Goal: Information Seeking & Learning: Learn about a topic

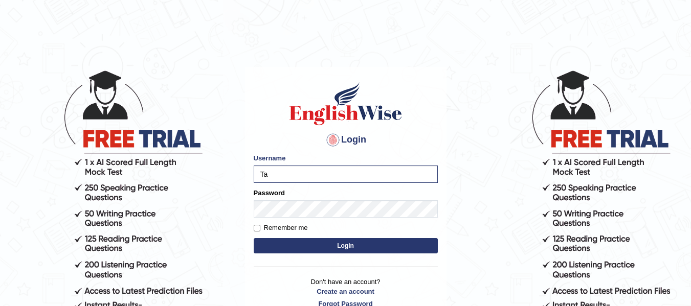
click at [482, 230] on body "Login Please fix the following errors: Username Ta Password Remember me Login D…" at bounding box center [345, 188] width 691 height 306
click at [308, 179] on input "Ta" at bounding box center [346, 174] width 184 height 17
type input "Talentededucation"
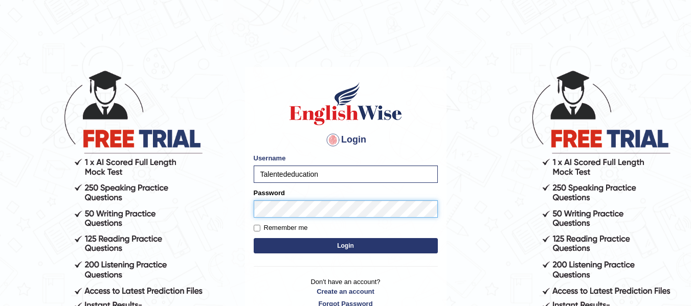
click at [254, 238] on button "Login" at bounding box center [346, 245] width 184 height 15
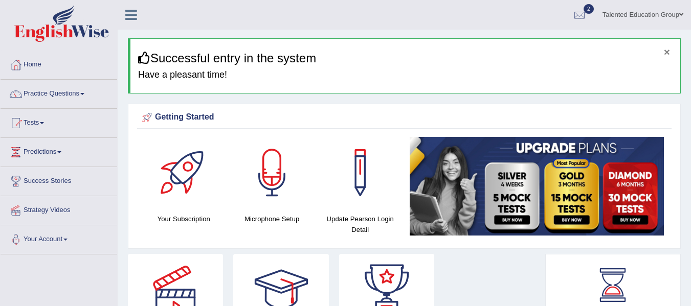
click at [666, 51] on button "×" at bounding box center [667, 52] width 6 height 11
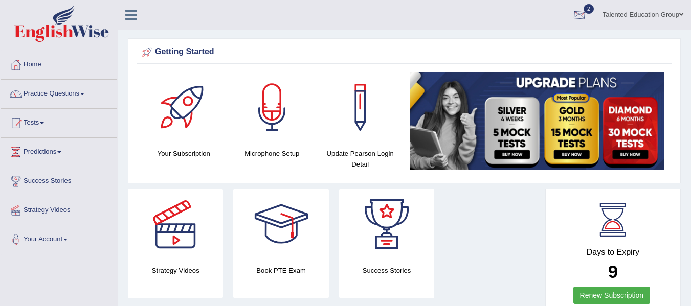
click at [579, 11] on div at bounding box center [579, 15] width 15 height 15
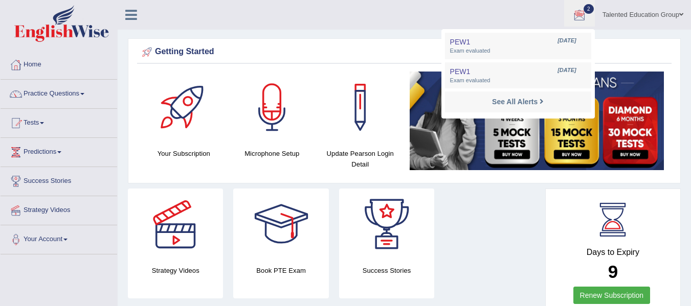
click at [672, 71] on div "Getting Started Your Subscription Microphone Setup Update Pearson Login Detail ×" at bounding box center [404, 110] width 553 height 145
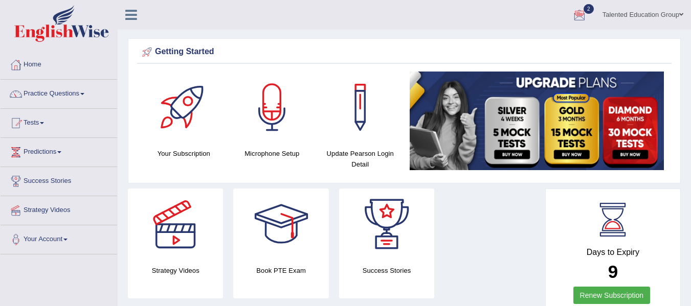
click at [29, 121] on link "Tests" at bounding box center [59, 122] width 117 height 26
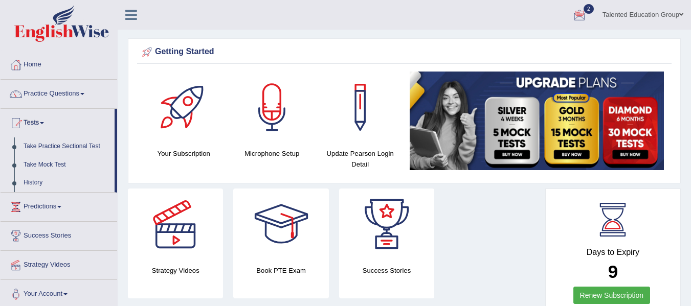
click at [62, 91] on link "Practice Questions" at bounding box center [59, 93] width 117 height 26
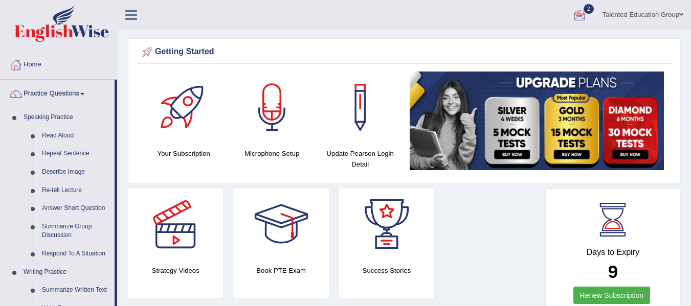
click at [195, 100] on div at bounding box center [184, 108] width 72 height 72
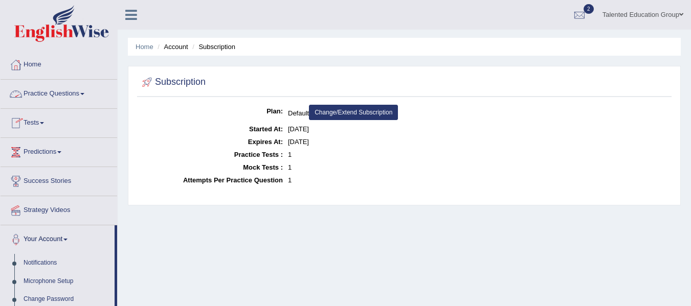
click at [43, 117] on link "Tests" at bounding box center [59, 122] width 117 height 26
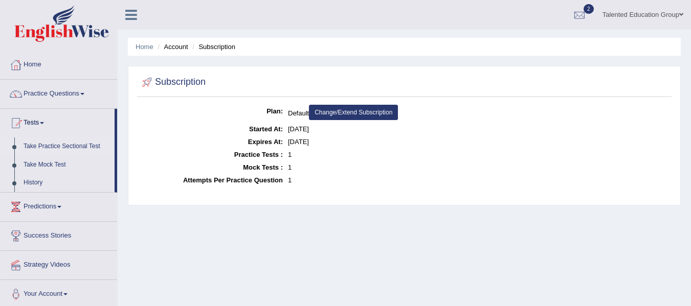
click at [41, 144] on link "Take Practice Sectional Test" at bounding box center [67, 147] width 96 height 18
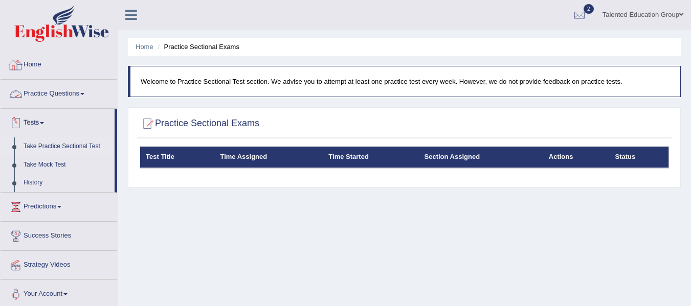
click at [41, 65] on link "Home" at bounding box center [59, 64] width 117 height 26
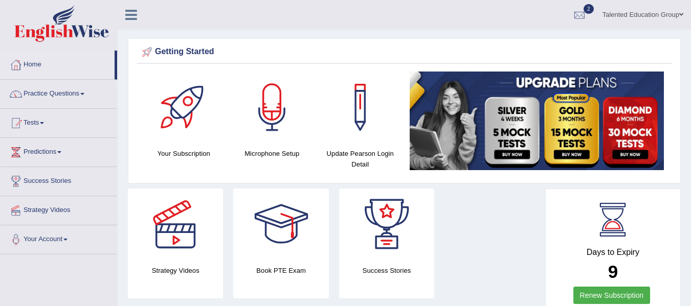
click at [130, 17] on icon at bounding box center [131, 14] width 12 height 13
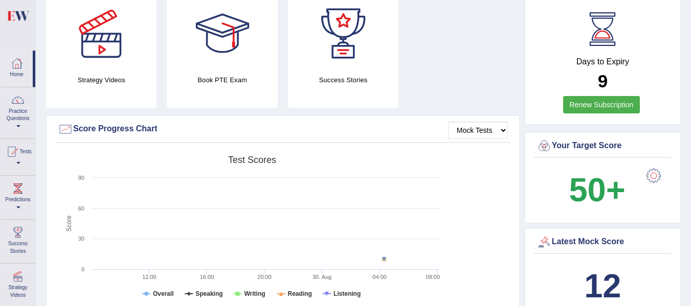
scroll to position [206, 0]
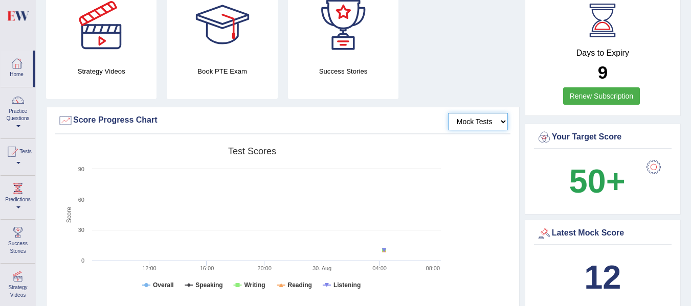
click at [503, 121] on select "Mock Tests" at bounding box center [478, 121] width 60 height 17
click at [448, 113] on select "Mock Tests" at bounding box center [478, 121] width 60 height 17
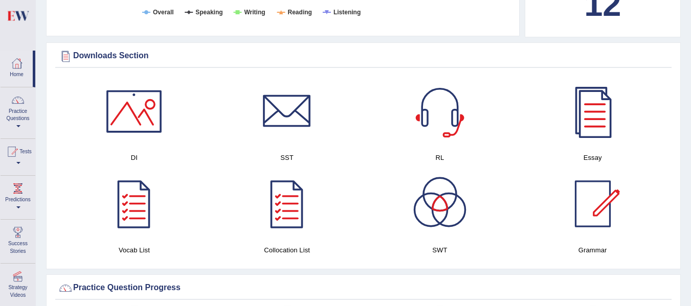
scroll to position [485, 0]
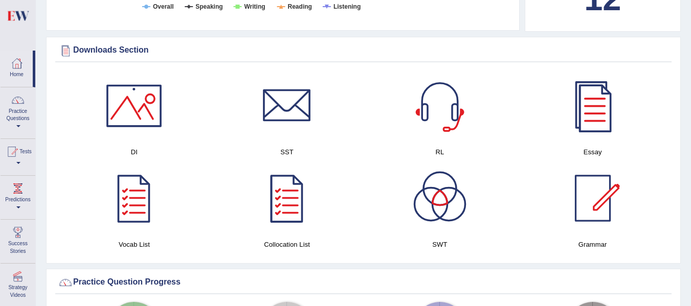
click at [139, 100] on div at bounding box center [134, 106] width 72 height 72
click at [309, 103] on div at bounding box center [287, 106] width 72 height 72
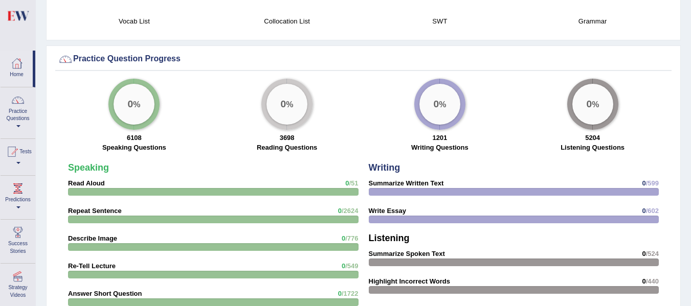
scroll to position [702, 0]
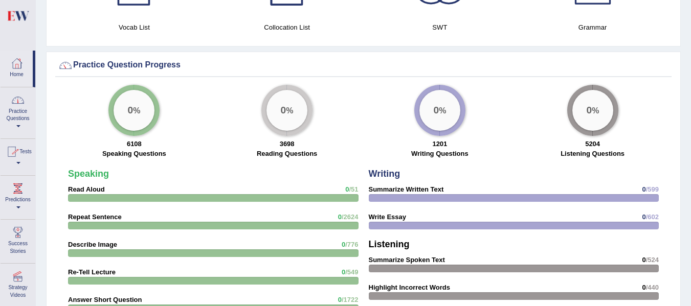
click at [23, 109] on link "Practice Questions" at bounding box center [18, 111] width 35 height 48
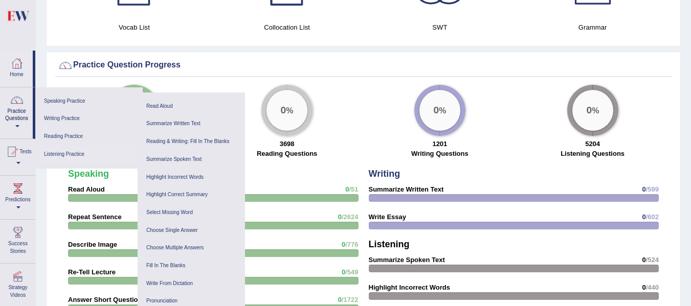
click at [62, 153] on link "Listening Practice" at bounding box center [88, 155] width 97 height 18
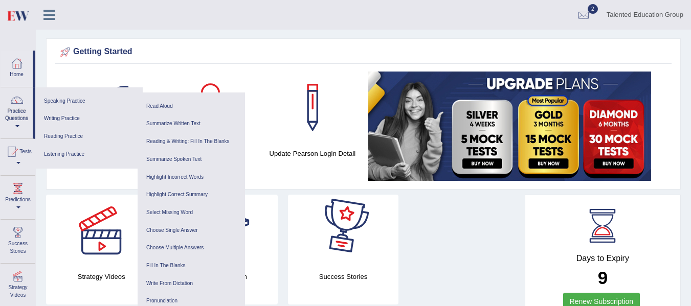
click at [405, 223] on div "Strategy Videos Book PTE Exam Success Stories" at bounding box center [283, 254] width 484 height 118
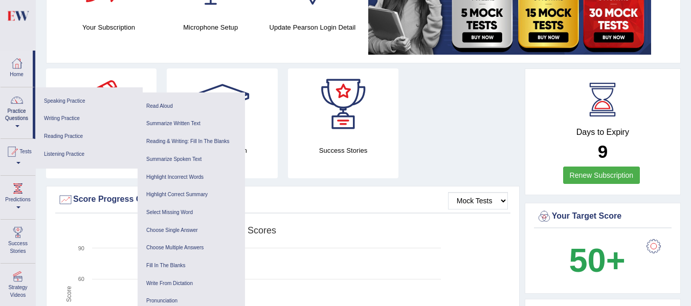
scroll to position [97, 0]
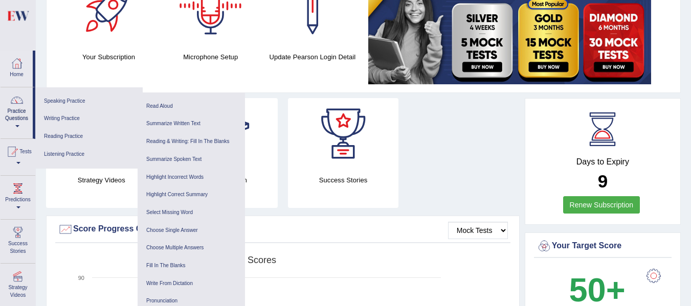
click at [217, 20] on div at bounding box center [211, 11] width 72 height 72
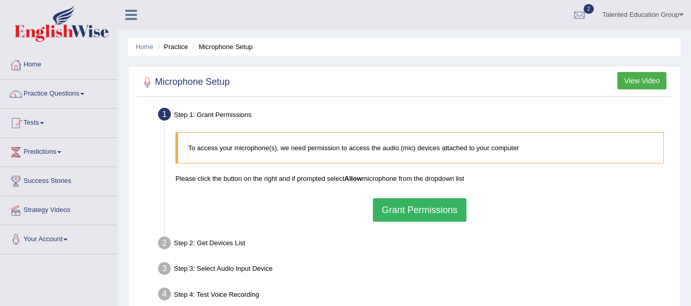
click at [645, 81] on button "View Video" at bounding box center [642, 80] width 49 height 17
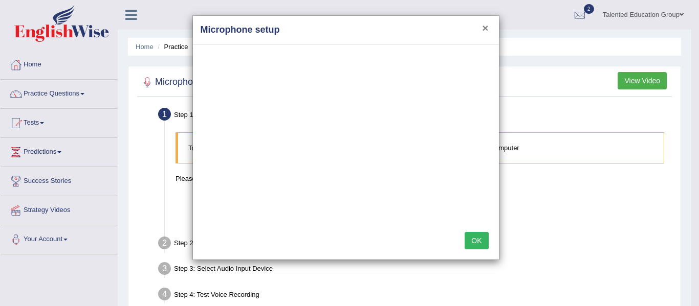
click at [486, 30] on button "×" at bounding box center [485, 28] width 6 height 11
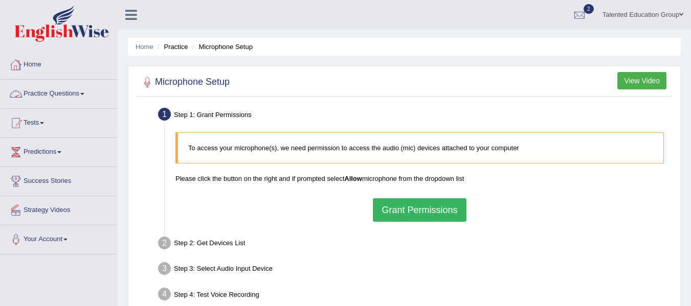
click at [48, 60] on link "Home" at bounding box center [59, 64] width 117 height 26
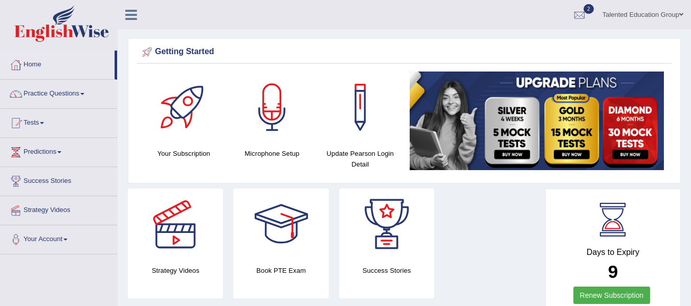
click at [133, 11] on icon at bounding box center [131, 14] width 12 height 13
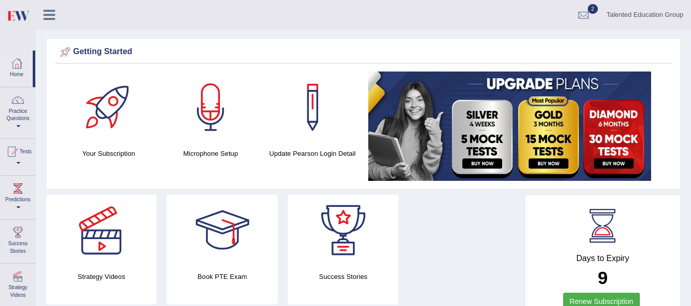
click at [206, 238] on div at bounding box center [223, 231] width 72 height 72
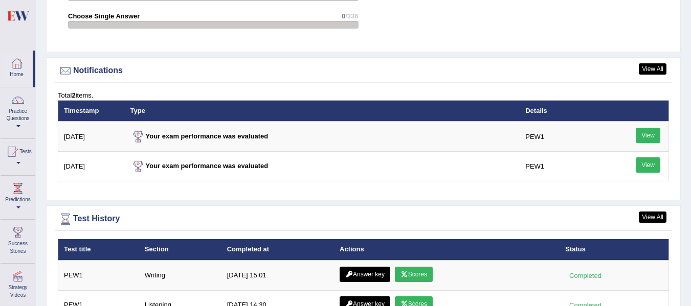
scroll to position [1172, 0]
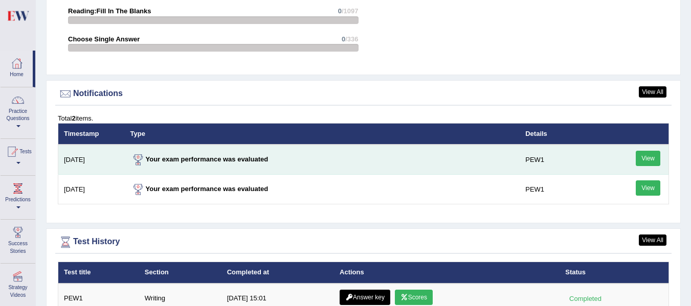
click at [651, 155] on link "View" at bounding box center [648, 158] width 25 height 15
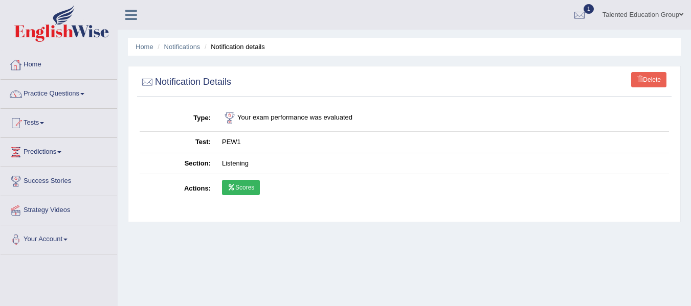
click at [42, 75] on link "Home" at bounding box center [59, 64] width 117 height 26
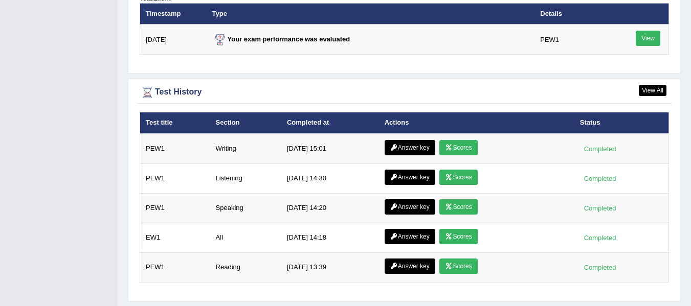
scroll to position [1312, 0]
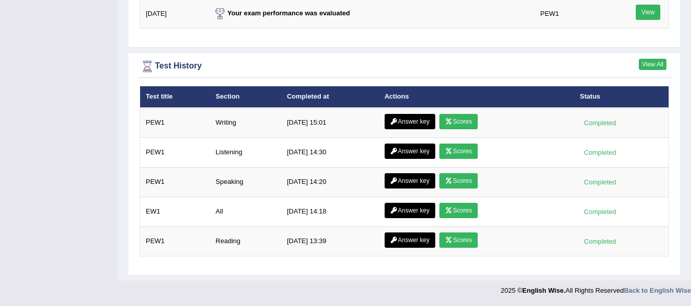
click at [659, 63] on link "View All" at bounding box center [653, 64] width 28 height 11
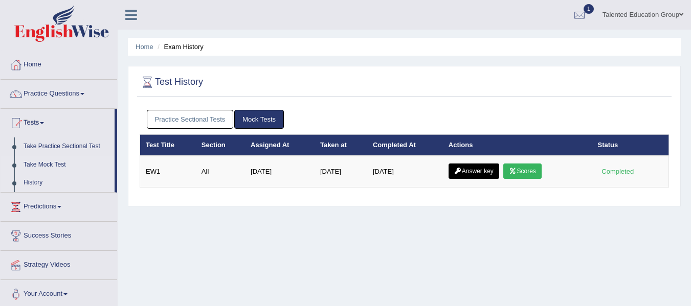
click at [42, 160] on link "Take Mock Test" at bounding box center [67, 165] width 96 height 18
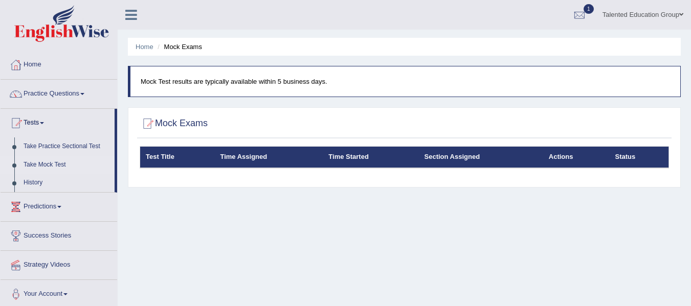
click at [55, 207] on link "Predictions" at bounding box center [59, 206] width 117 height 26
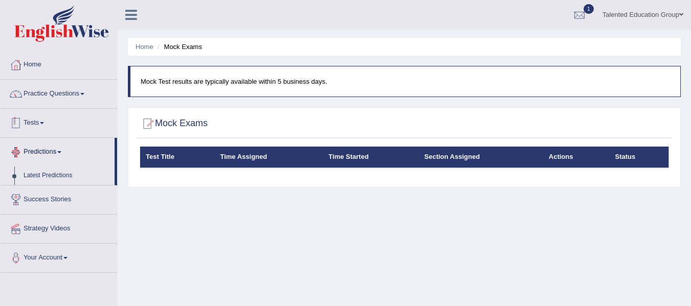
click at [62, 124] on link "Tests" at bounding box center [59, 122] width 117 height 26
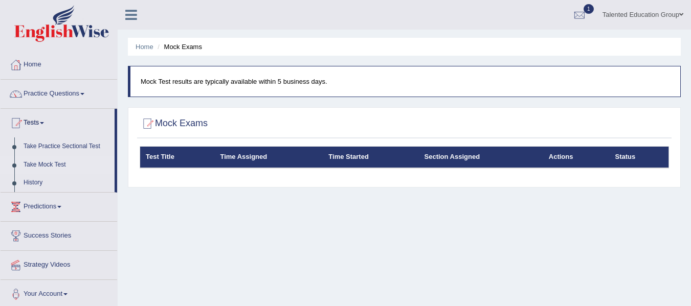
click at [313, 161] on th "Time Assigned" at bounding box center [268, 157] width 108 height 21
click at [164, 118] on h2 "Mock Exams" at bounding box center [174, 123] width 68 height 15
click at [41, 164] on link "Take Mock Test" at bounding box center [67, 165] width 96 height 18
click at [57, 146] on link "Take Practice Sectional Test" at bounding box center [67, 147] width 96 height 18
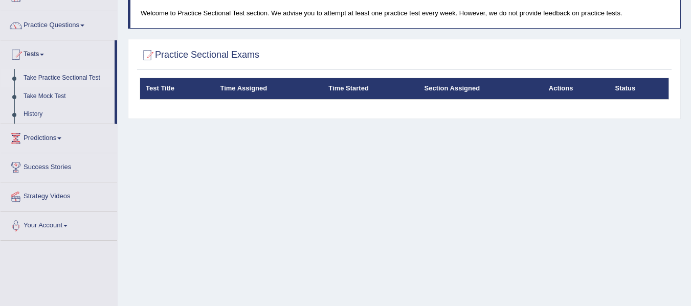
scroll to position [67, 0]
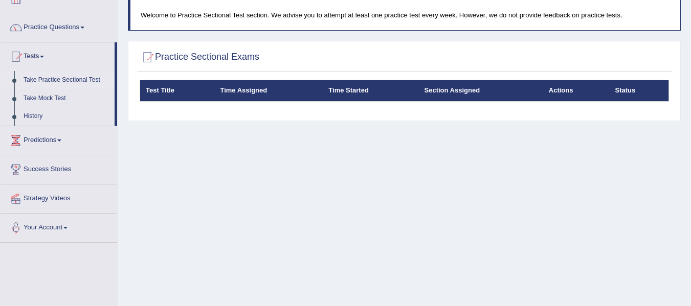
click at [169, 90] on th "Test Title" at bounding box center [177, 90] width 75 height 21
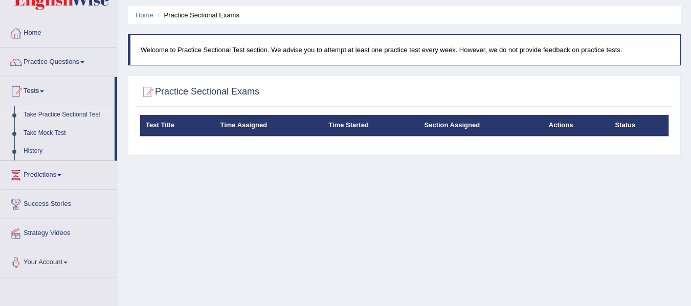
scroll to position [0, 0]
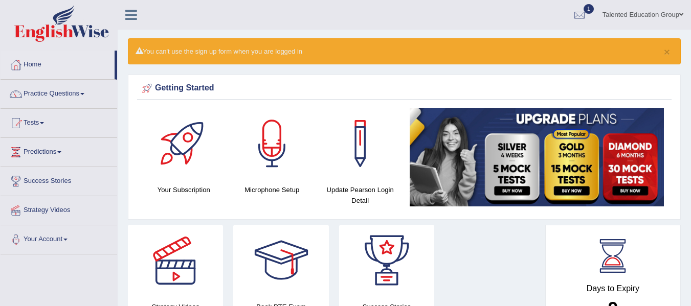
drag, startPoint x: 689, startPoint y: 35, endPoint x: 689, endPoint y: 61, distance: 26.6
drag, startPoint x: 689, startPoint y: 61, endPoint x: 691, endPoint y: 47, distance: 14.6
click at [691, 47] on html "Toggle navigation Home Practice Questions Speaking Practice Read Aloud Repeat S…" at bounding box center [345, 153] width 691 height 306
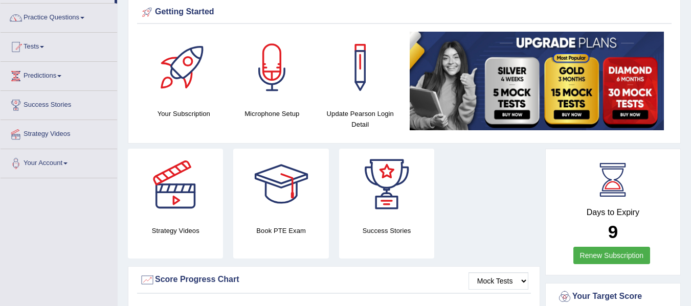
scroll to position [62, 0]
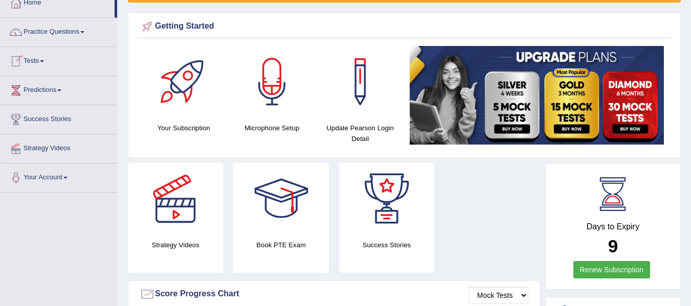
click at [38, 60] on link "Tests" at bounding box center [59, 60] width 117 height 26
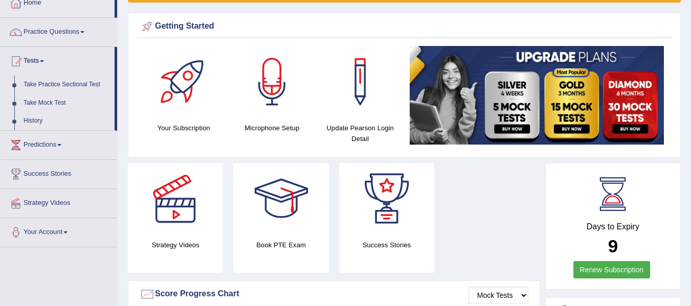
click at [191, 87] on div at bounding box center [184, 82] width 72 height 72
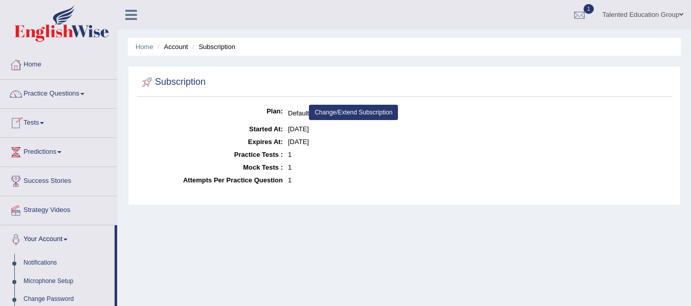
click at [51, 121] on link "Tests" at bounding box center [59, 122] width 117 height 26
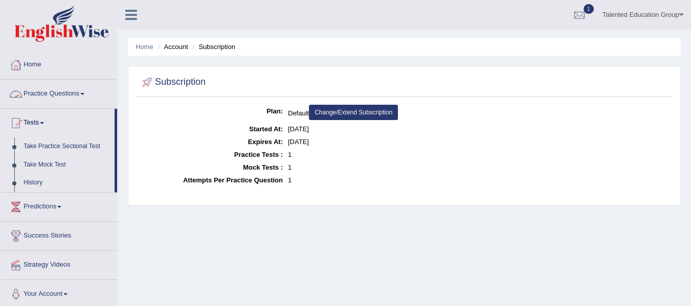
click at [67, 94] on link "Practice Questions" at bounding box center [59, 93] width 117 height 26
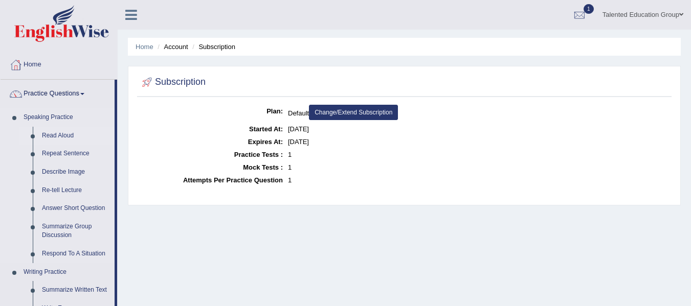
click at [54, 135] on link "Read Aloud" at bounding box center [75, 136] width 77 height 18
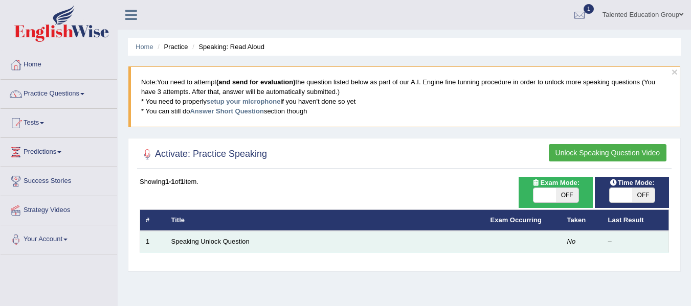
click at [295, 232] on td "Speaking Unlock Question" at bounding box center [325, 241] width 319 height 21
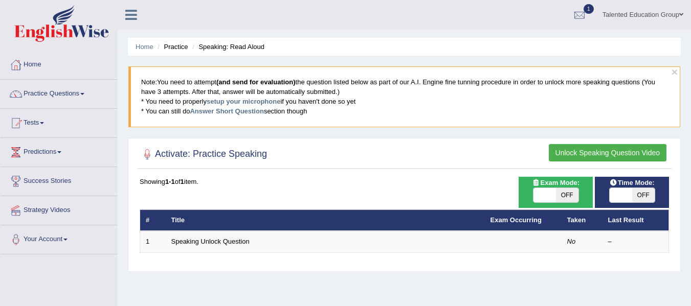
click at [623, 148] on button "Unlock Speaking Question Video" at bounding box center [608, 152] width 118 height 17
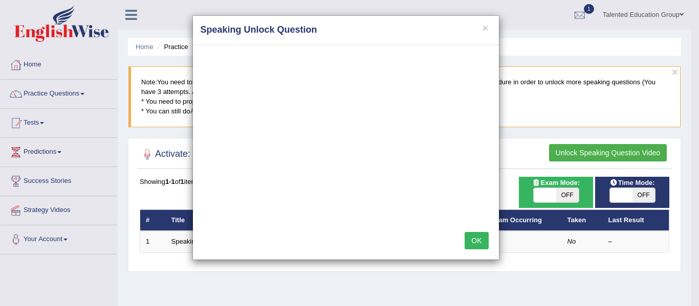
click at [482, 244] on button "OK" at bounding box center [477, 240] width 24 height 17
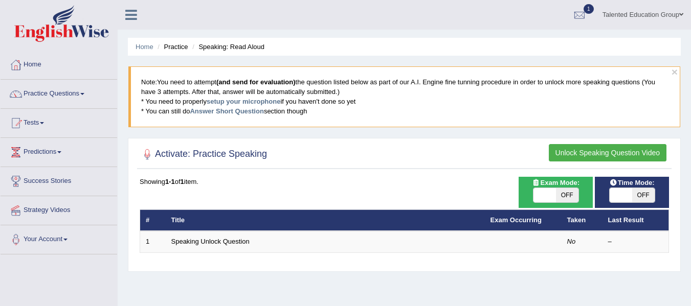
click at [605, 150] on button "Unlock Speaking Question Video" at bounding box center [608, 152] width 118 height 17
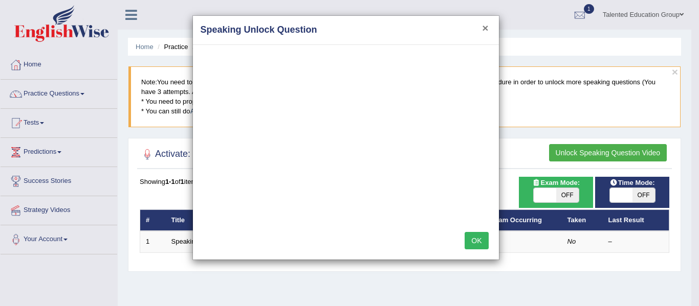
click at [483, 29] on button "×" at bounding box center [485, 28] width 6 height 11
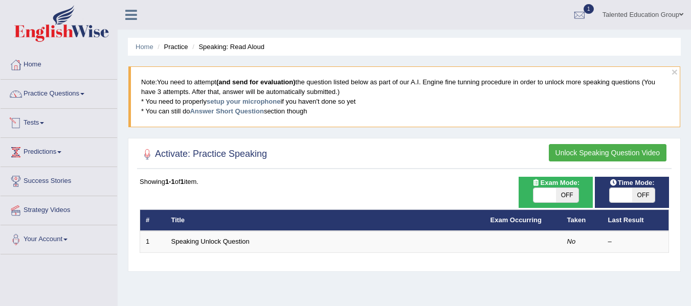
click at [43, 125] on link "Tests" at bounding box center [59, 122] width 117 height 26
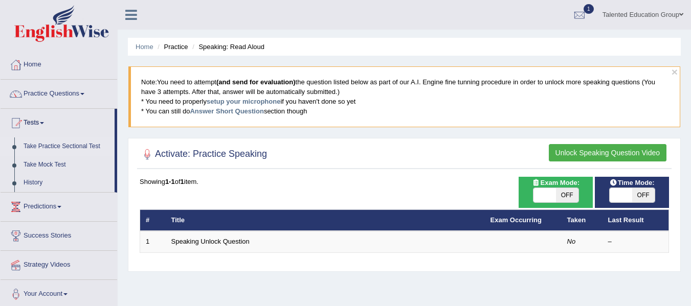
click at [49, 144] on link "Take Practice Sectional Test" at bounding box center [67, 147] width 96 height 18
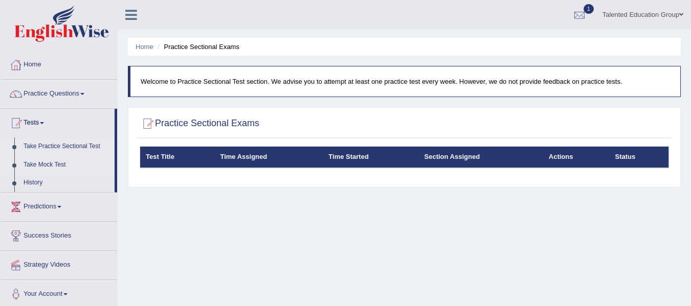
click at [42, 164] on link "Take Mock Test" at bounding box center [67, 165] width 96 height 18
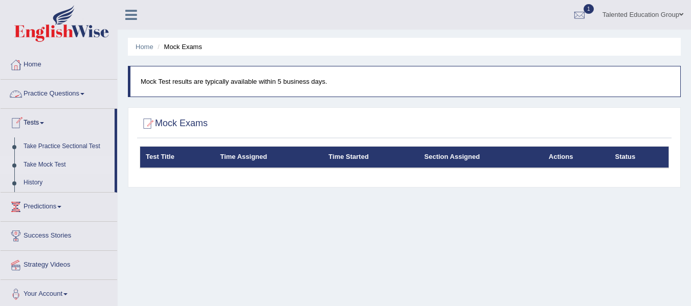
click at [69, 91] on link "Practice Questions" at bounding box center [59, 93] width 117 height 26
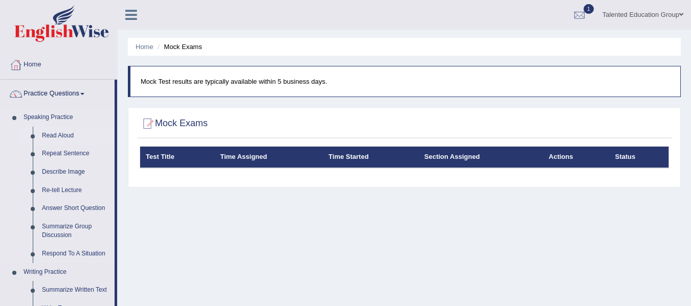
click at [57, 135] on link "Read Aloud" at bounding box center [75, 136] width 77 height 18
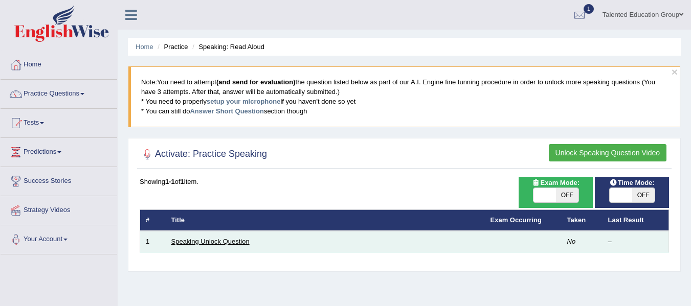
click at [227, 243] on link "Speaking Unlock Question" at bounding box center [210, 242] width 78 height 8
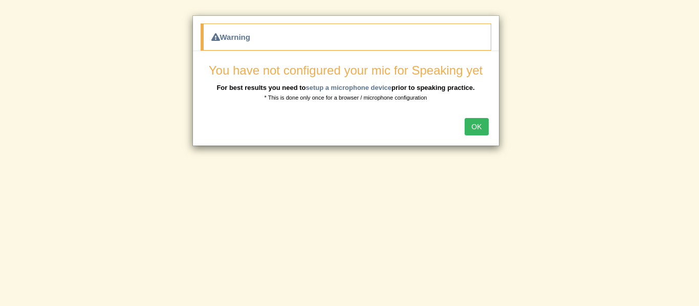
click at [474, 126] on button "OK" at bounding box center [477, 126] width 24 height 17
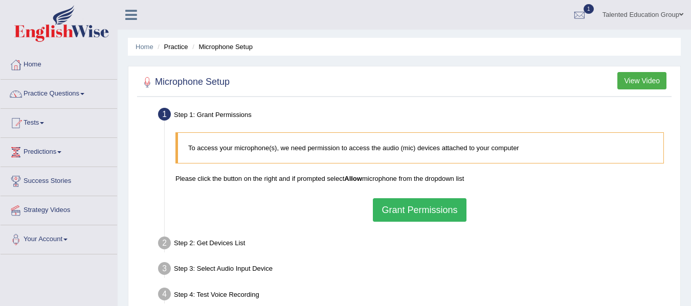
click at [416, 211] on button "Grant Permissions" at bounding box center [419, 211] width 93 height 24
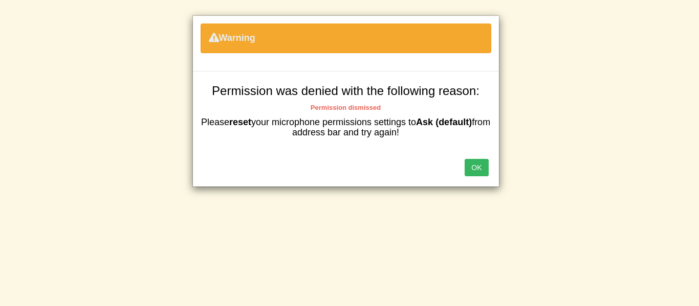
click at [470, 165] on button "OK" at bounding box center [477, 167] width 24 height 17
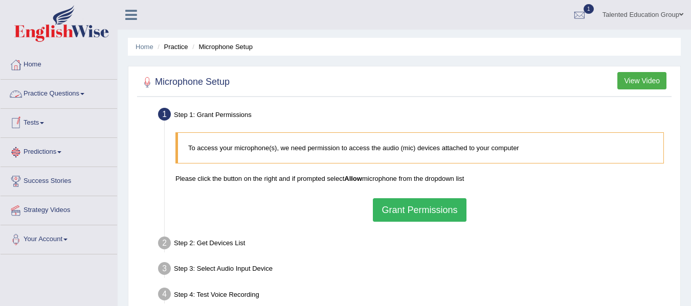
click at [59, 97] on link "Practice Questions" at bounding box center [59, 93] width 117 height 26
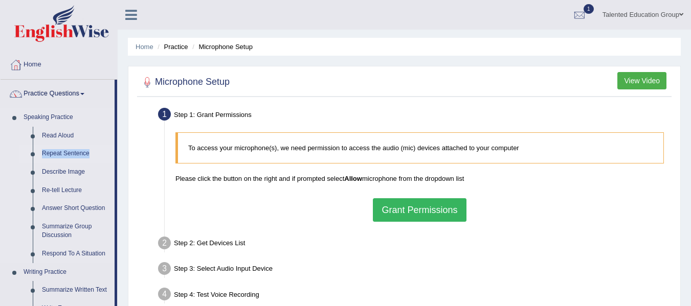
drag, startPoint x: 116, startPoint y: 135, endPoint x: 117, endPoint y: 154, distance: 19.4
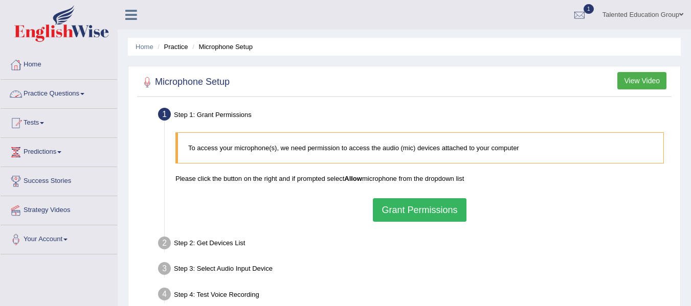
click at [73, 90] on link "Practice Questions" at bounding box center [59, 93] width 117 height 26
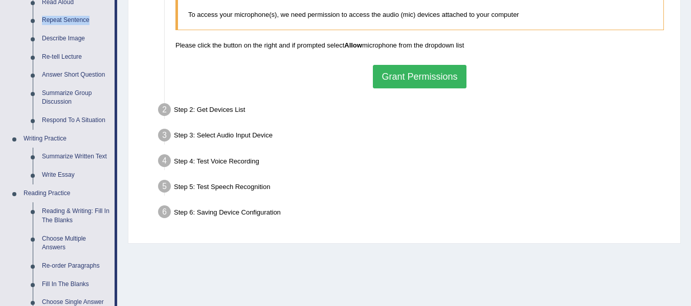
scroll to position [147, 0]
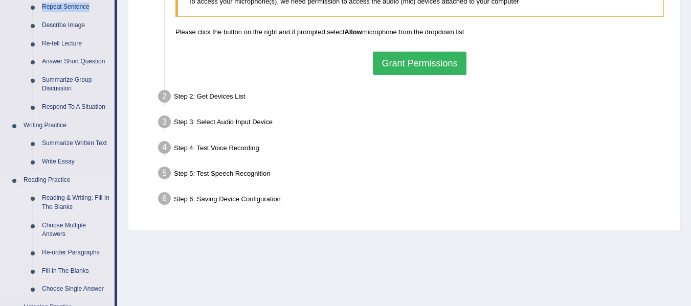
click at [52, 199] on link "Reading & Writing: Fill In The Blanks" at bounding box center [75, 202] width 77 height 27
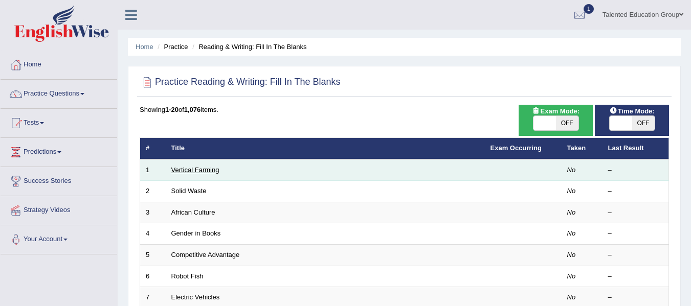
click at [201, 166] on link "Vertical Farming" at bounding box center [195, 170] width 48 height 8
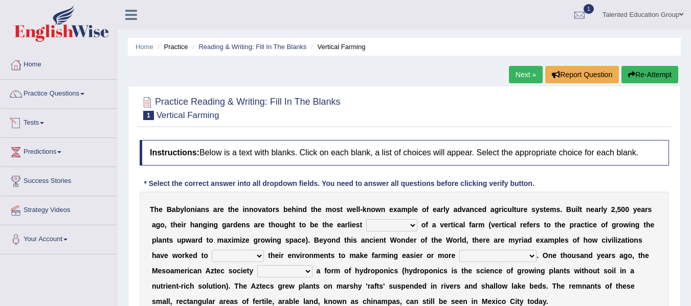
click at [52, 121] on link "Tests" at bounding box center [59, 122] width 117 height 26
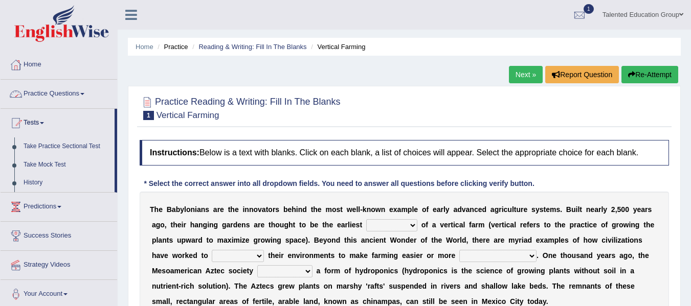
click at [73, 95] on link "Practice Questions" at bounding box center [59, 93] width 117 height 26
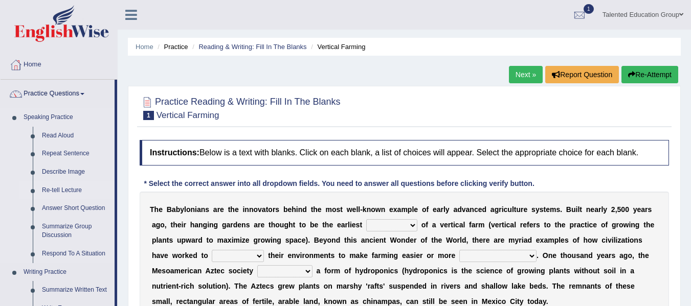
drag, startPoint x: 116, startPoint y: 158, endPoint x: 116, endPoint y: 193, distance: 35.8
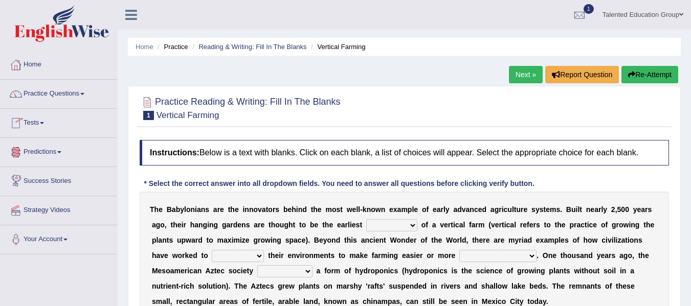
click at [60, 127] on link "Tests" at bounding box center [59, 122] width 117 height 26
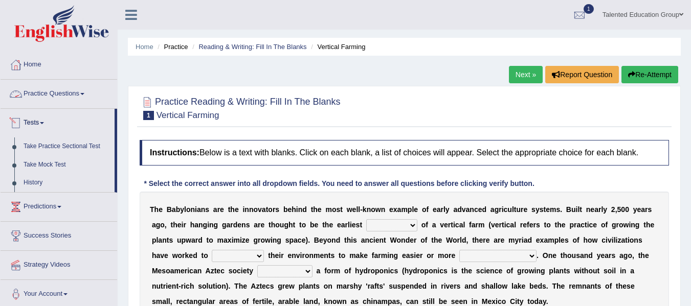
click at [54, 90] on link "Practice Questions" at bounding box center [59, 93] width 117 height 26
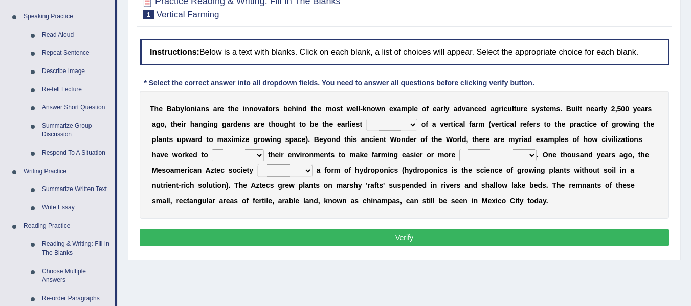
scroll to position [85, 0]
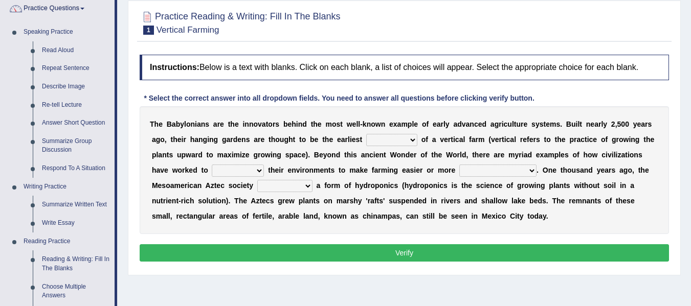
click at [414, 141] on select "prototype failure discredit protocol" at bounding box center [391, 140] width 51 height 12
click at [532, 174] on select "productive constructive connective counterproductive" at bounding box center [497, 171] width 77 height 12
click at [257, 171] on select "manipulate escape respect disarrange" at bounding box center [238, 171] width 52 height 12
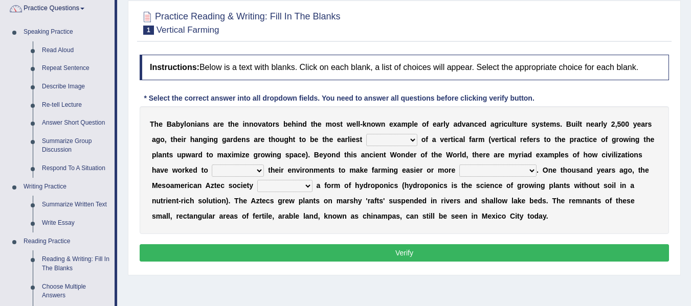
click at [257, 171] on select "manipulate escape respect disarrange" at bounding box center [238, 171] width 52 height 12
click at [310, 187] on select "domineered volunteered pioneered engineered" at bounding box center [284, 186] width 55 height 12
click at [59, 48] on link "Read Aloud" at bounding box center [75, 50] width 77 height 18
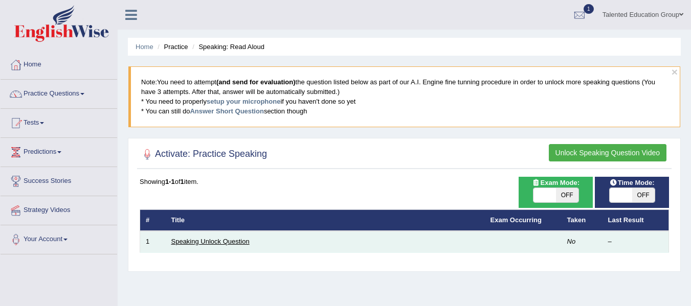
click at [248, 243] on link "Speaking Unlock Question" at bounding box center [210, 242] width 78 height 8
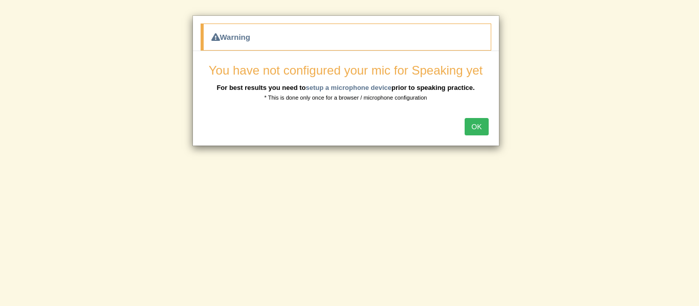
click at [473, 127] on button "OK" at bounding box center [477, 126] width 24 height 17
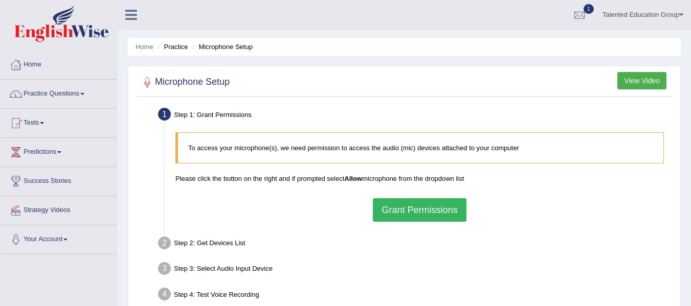
click at [408, 215] on button "Grant Permissions" at bounding box center [419, 211] width 93 height 24
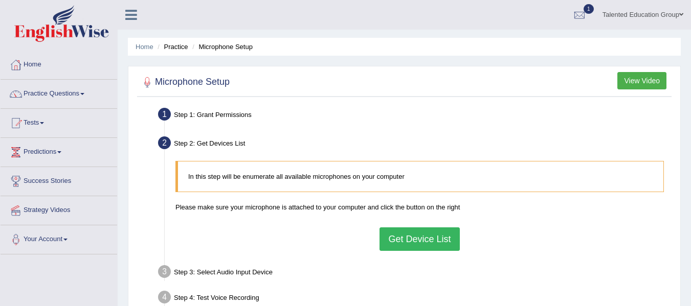
click at [416, 249] on button "Get Device List" at bounding box center [420, 240] width 80 height 24
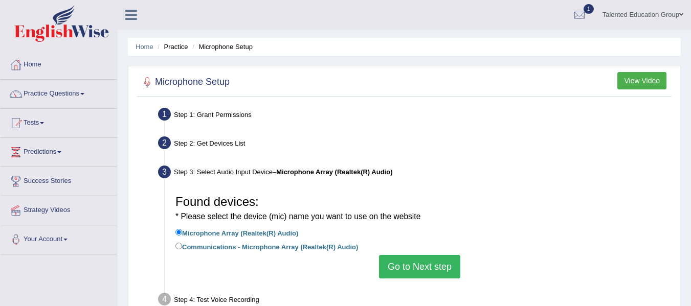
click at [404, 270] on button "Go to Next step" at bounding box center [419, 267] width 81 height 24
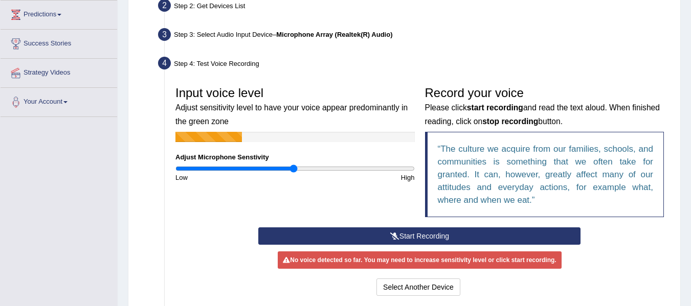
scroll to position [140, 0]
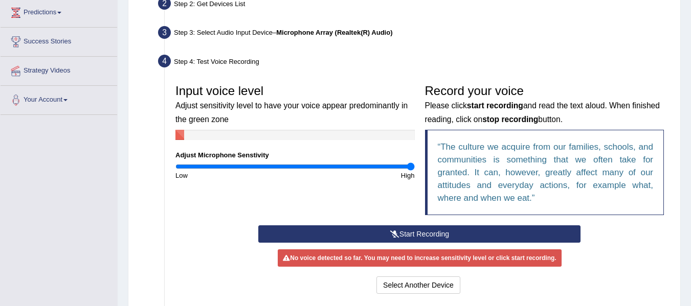
drag, startPoint x: 294, startPoint y: 167, endPoint x: 443, endPoint y: 170, distance: 149.4
click at [415, 170] on input "range" at bounding box center [294, 167] width 239 height 8
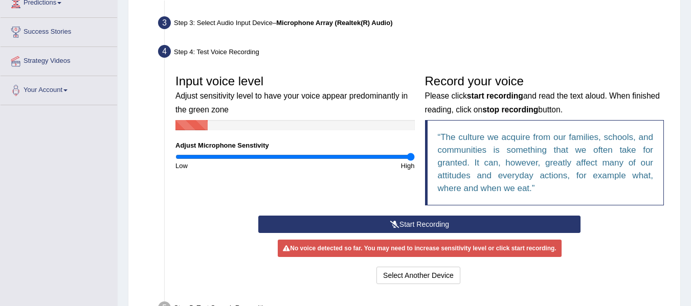
scroll to position [150, 0]
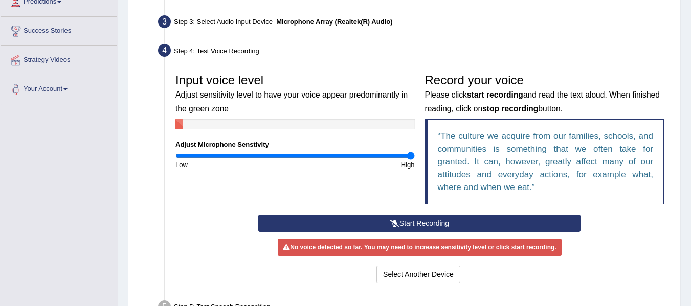
click at [429, 227] on button "Start Recording" at bounding box center [419, 223] width 322 height 17
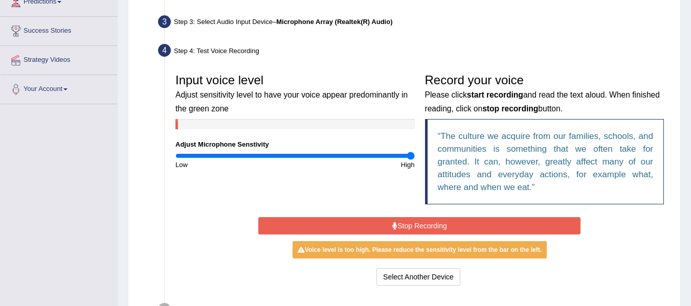
click at [429, 227] on button "Stop Recording" at bounding box center [419, 225] width 322 height 17
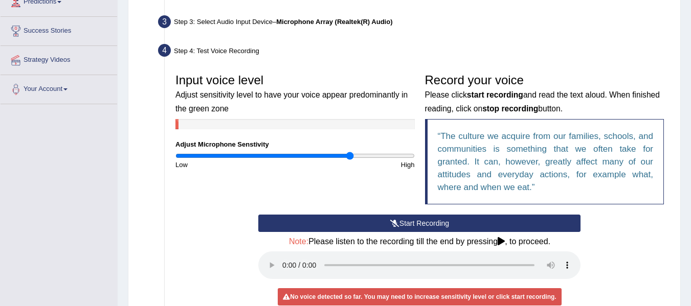
drag, startPoint x: 399, startPoint y: 155, endPoint x: 350, endPoint y: 166, distance: 50.0
click at [350, 160] on input "range" at bounding box center [294, 156] width 239 height 8
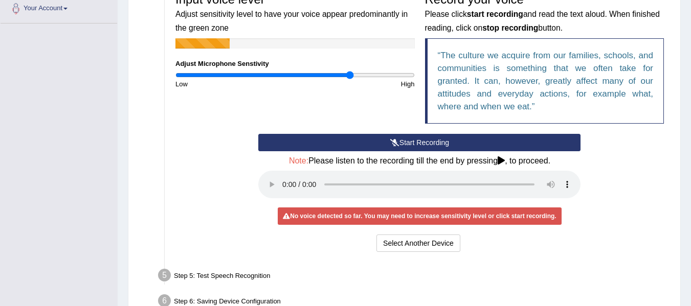
scroll to position [230, 0]
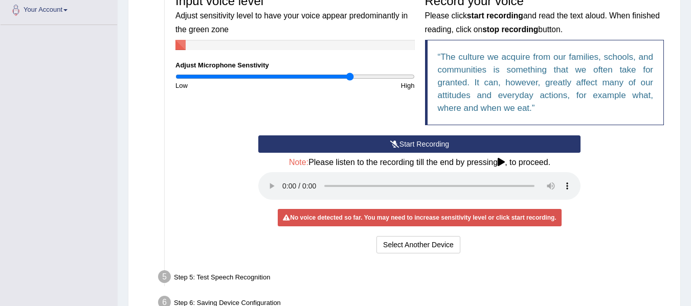
click at [439, 145] on button "Start Recording" at bounding box center [419, 144] width 322 height 17
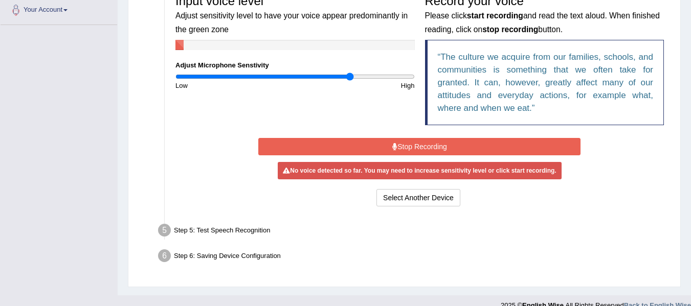
click at [439, 145] on button "Stop Recording" at bounding box center [419, 146] width 322 height 17
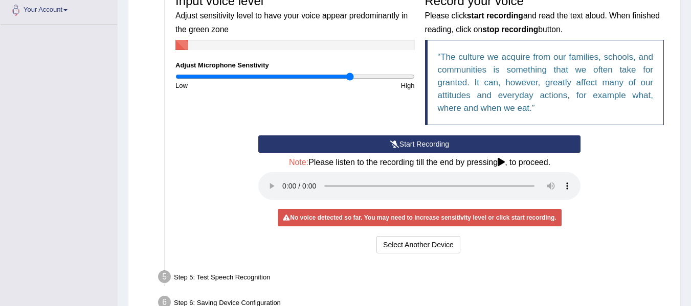
click at [630, 183] on div "Start Recording Stop Recording Note: Please listen to the recording till the en…" at bounding box center [419, 196] width 499 height 121
click at [386, 140] on button "Start Recording" at bounding box center [419, 144] width 322 height 17
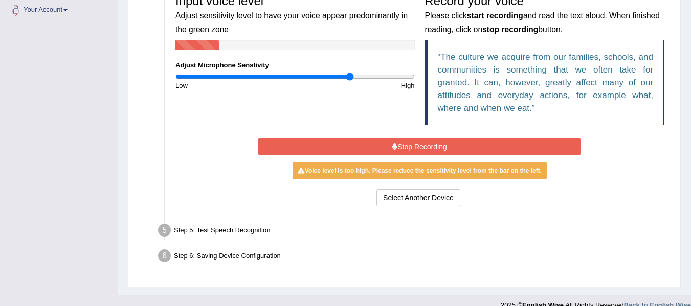
click at [386, 140] on button "Stop Recording" at bounding box center [419, 146] width 322 height 17
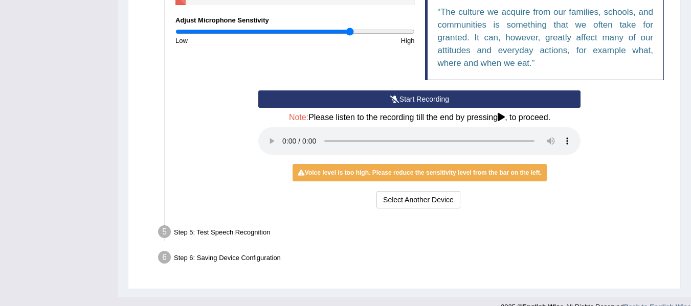
scroll to position [291, 0]
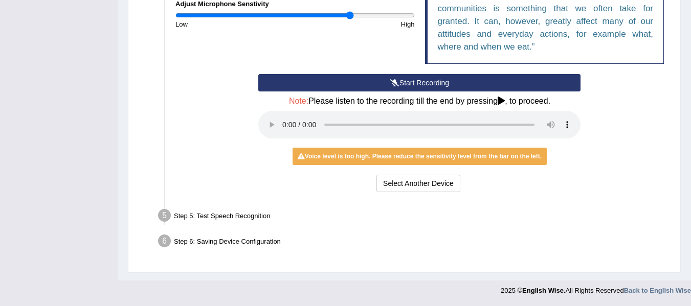
click at [213, 213] on div "Step 5: Test Speech Recognition" at bounding box center [414, 217] width 522 height 23
click at [202, 222] on div "Step 5: Test Speech Recognition" at bounding box center [414, 217] width 522 height 23
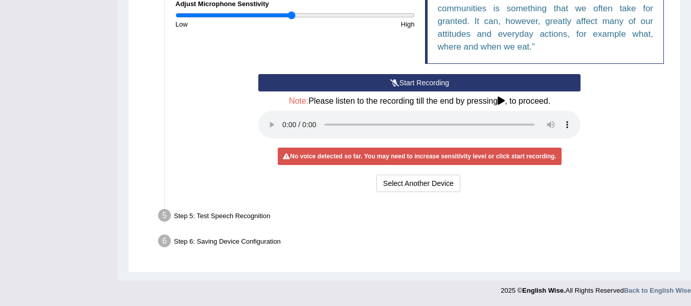
drag, startPoint x: 350, startPoint y: 17, endPoint x: 292, endPoint y: 37, distance: 62.1
click at [292, 19] on input "range" at bounding box center [294, 15] width 239 height 8
drag, startPoint x: 288, startPoint y: 13, endPoint x: 275, endPoint y: 17, distance: 12.9
click at [275, 17] on input "range" at bounding box center [294, 15] width 239 height 8
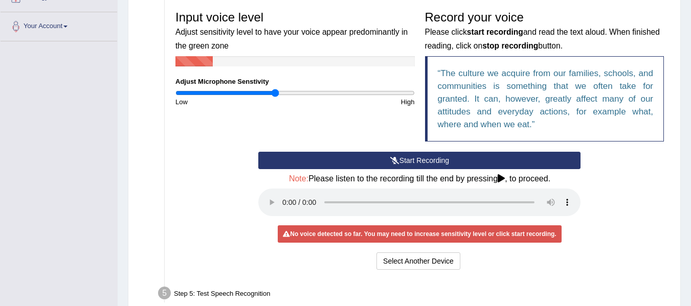
scroll to position [212, 0]
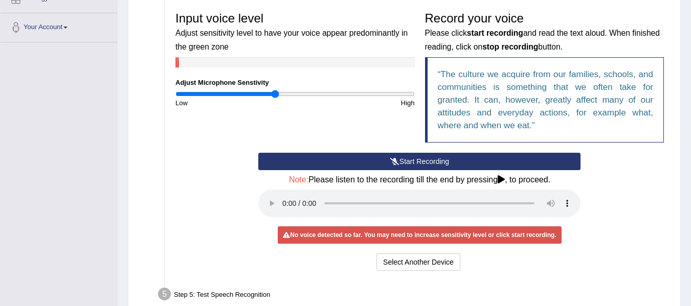
click at [417, 165] on button "Start Recording" at bounding box center [419, 161] width 322 height 17
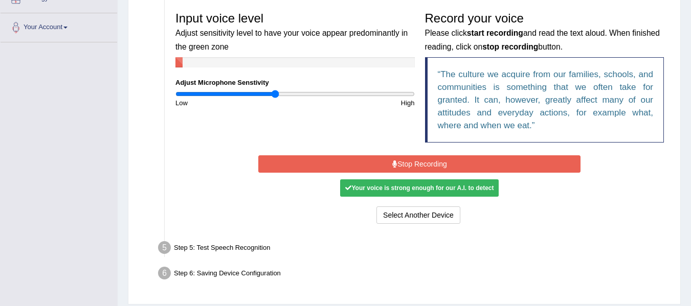
click at [417, 165] on button "Stop Recording" at bounding box center [419, 164] width 322 height 17
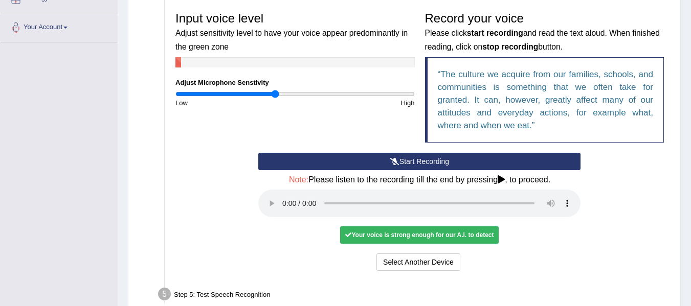
click at [378, 159] on button "Start Recording" at bounding box center [419, 161] width 322 height 17
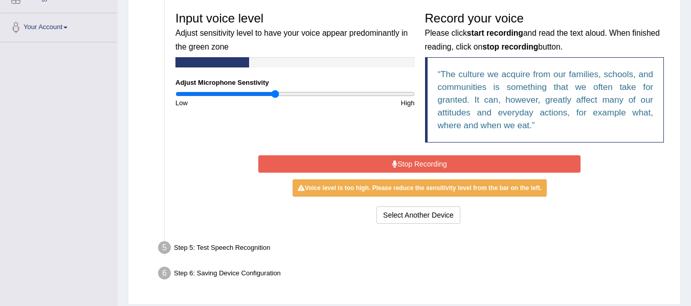
click at [378, 159] on button "Stop Recording" at bounding box center [419, 164] width 322 height 17
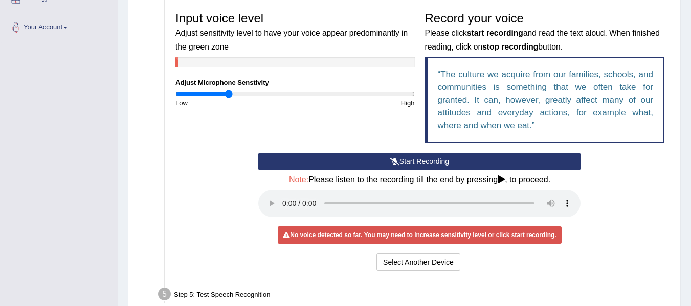
click at [228, 96] on input "range" at bounding box center [294, 94] width 239 height 8
click at [338, 168] on button "Start Recording" at bounding box center [419, 161] width 322 height 17
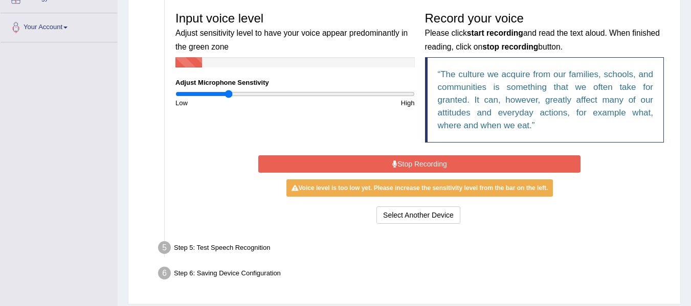
click at [348, 170] on button "Stop Recording" at bounding box center [419, 164] width 322 height 17
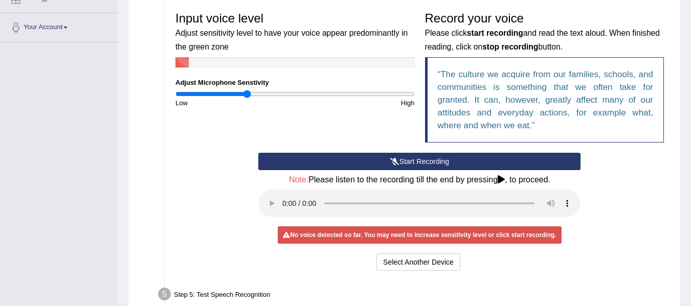
click at [247, 96] on input "range" at bounding box center [294, 94] width 239 height 8
click at [306, 167] on button "Start Recording" at bounding box center [419, 161] width 322 height 17
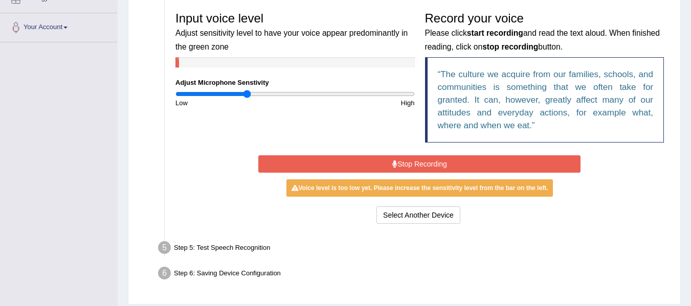
click at [306, 166] on button "Stop Recording" at bounding box center [419, 164] width 322 height 17
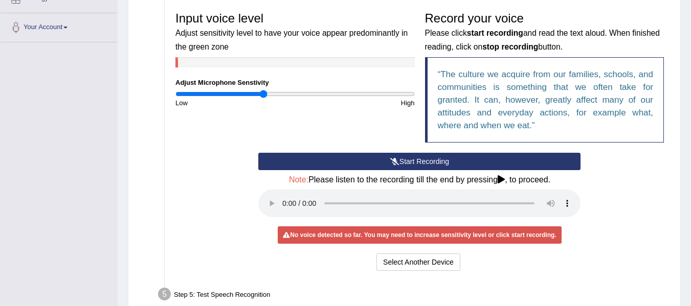
type input "0.74"
click at [263, 94] on input "range" at bounding box center [294, 94] width 239 height 8
click at [331, 168] on button "Start Recording" at bounding box center [419, 161] width 322 height 17
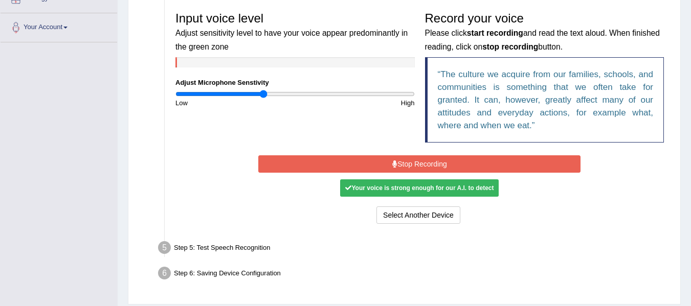
click at [331, 168] on button "Stop Recording" at bounding box center [419, 164] width 322 height 17
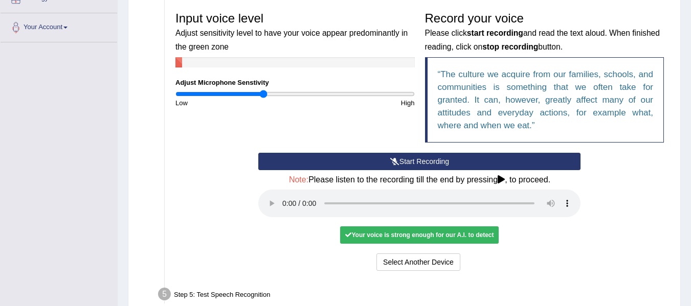
click at [331, 168] on button "Start Recording" at bounding box center [419, 161] width 322 height 17
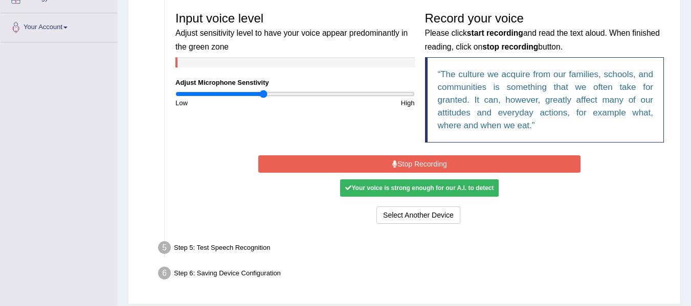
click at [331, 168] on button "Stop Recording" at bounding box center [419, 164] width 322 height 17
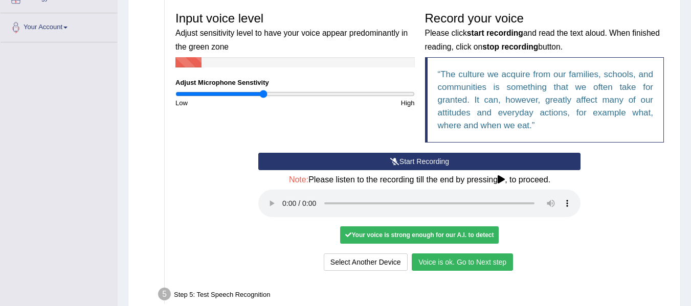
click at [465, 260] on button "Voice is ok. Go to Next step" at bounding box center [462, 262] width 101 height 17
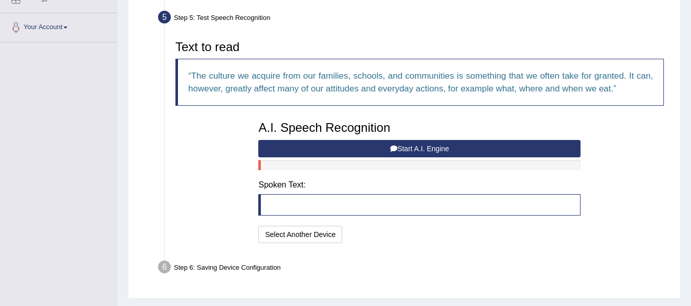
click at [369, 146] on button "Start A.I. Engine" at bounding box center [419, 148] width 322 height 17
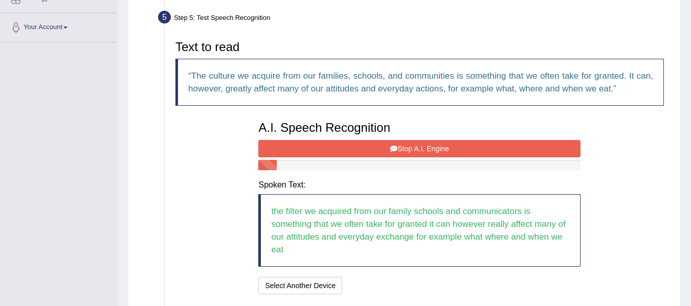
click at [369, 146] on button "Stop A.I. Engine" at bounding box center [419, 148] width 322 height 17
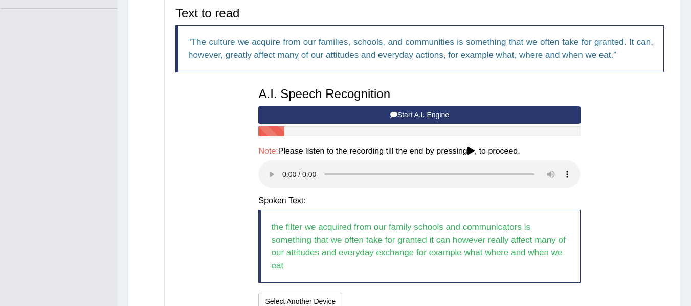
scroll to position [245, 0]
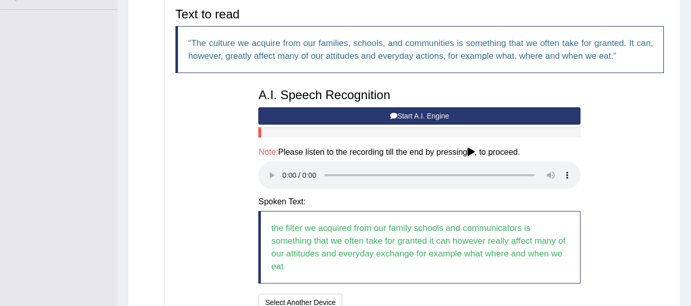
click at [452, 115] on button "Start A.I. Engine" at bounding box center [419, 115] width 322 height 17
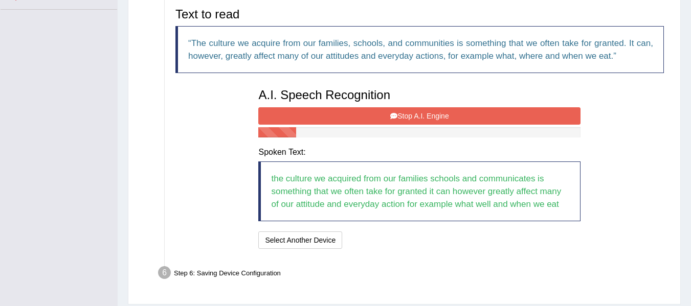
click at [452, 115] on button "Stop A.I. Engine" at bounding box center [419, 115] width 322 height 17
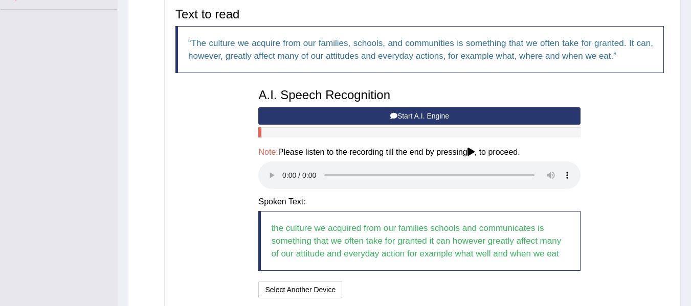
click at [452, 115] on button "Start A.I. Engine" at bounding box center [419, 115] width 322 height 17
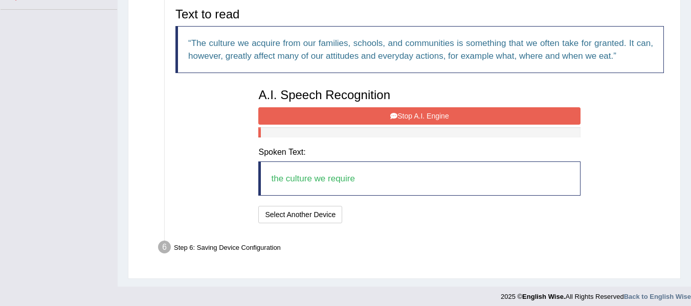
click at [452, 115] on button "Stop A.I. Engine" at bounding box center [419, 115] width 322 height 17
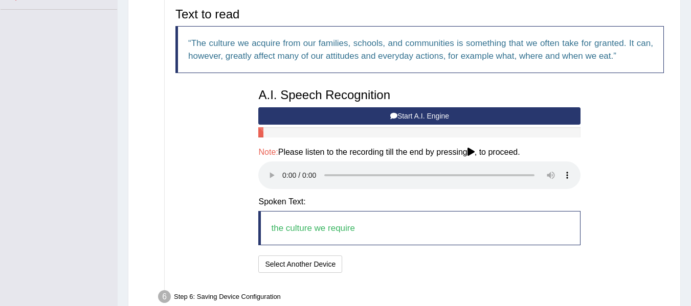
click at [452, 115] on button "Start A.I. Engine" at bounding box center [419, 115] width 322 height 17
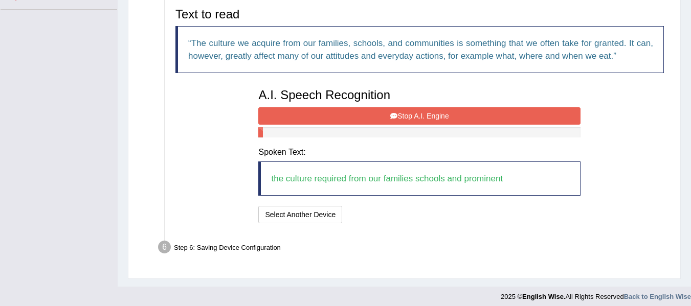
click at [452, 115] on button "Stop A.I. Engine" at bounding box center [419, 115] width 322 height 17
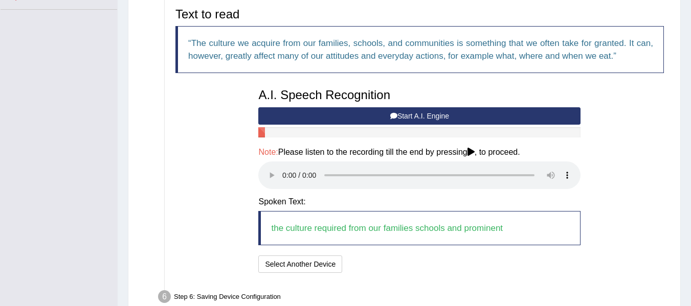
click at [452, 115] on button "Start A.I. Engine" at bounding box center [419, 115] width 322 height 17
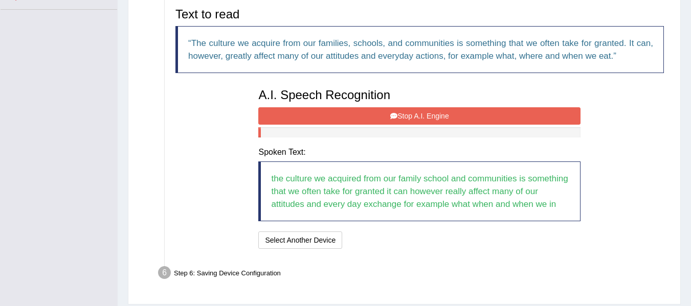
click at [452, 115] on button "Stop A.I. Engine" at bounding box center [419, 115] width 322 height 17
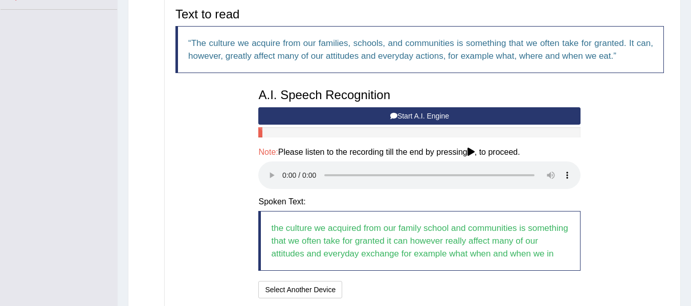
click at [395, 113] on icon at bounding box center [393, 116] width 7 height 7
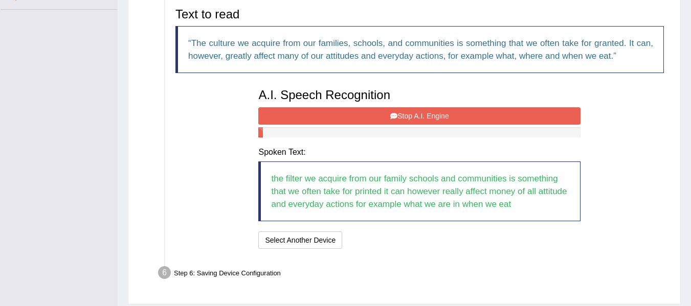
click at [395, 113] on icon at bounding box center [393, 116] width 7 height 7
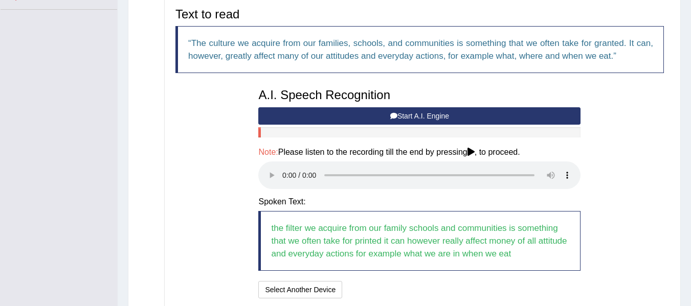
click at [368, 117] on button "Start A.I. Engine" at bounding box center [419, 115] width 322 height 17
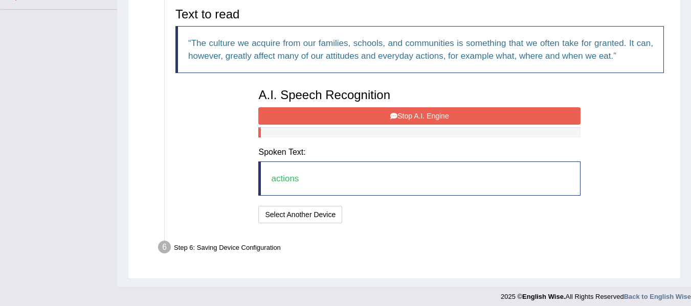
click at [368, 117] on button "Stop A.I. Engine" at bounding box center [419, 115] width 322 height 17
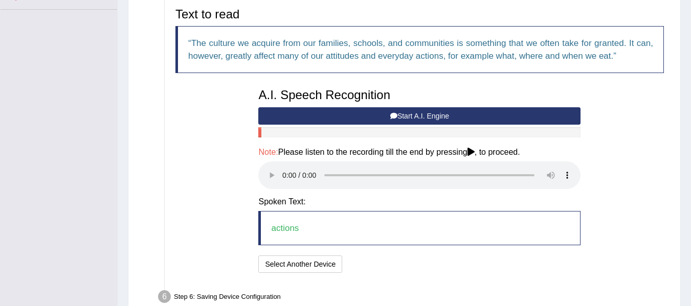
click at [370, 113] on button "Start A.I. Engine" at bounding box center [419, 115] width 322 height 17
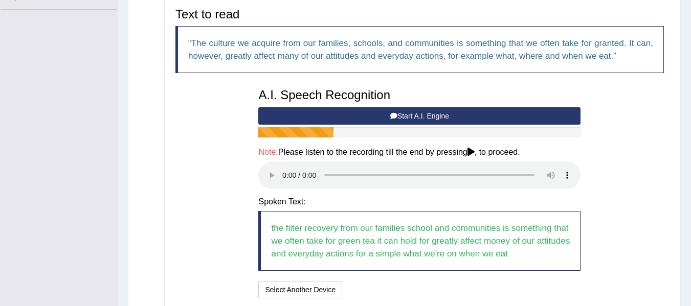
click at [355, 111] on button "Start A.I. Engine" at bounding box center [419, 115] width 322 height 17
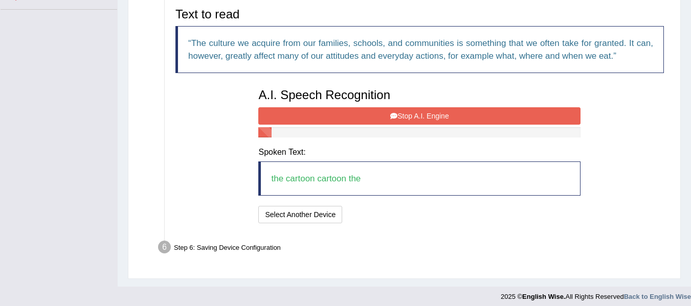
click at [372, 108] on button "Stop A.I. Engine" at bounding box center [419, 115] width 322 height 17
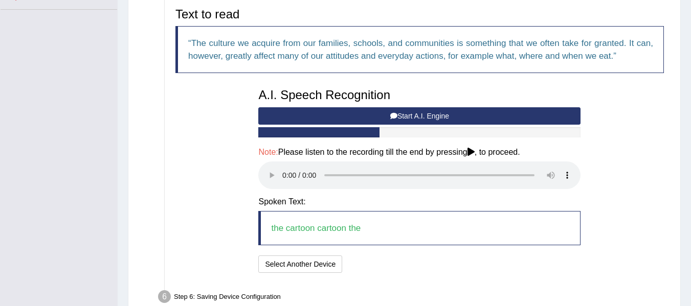
click at [637, 82] on div "Text to read The culture we acquire from our families, schools, and communities…" at bounding box center [419, 43] width 499 height 81
click at [534, 111] on button "Start A.I. Engine" at bounding box center [419, 115] width 322 height 17
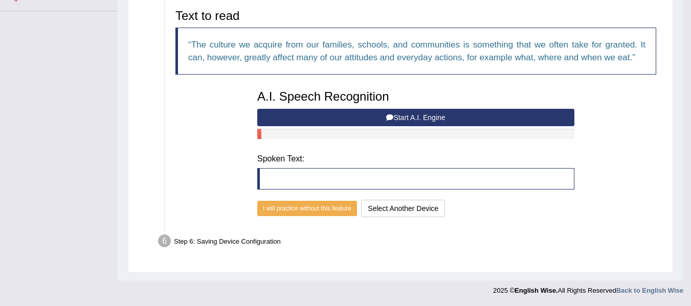
scroll to position [238, 0]
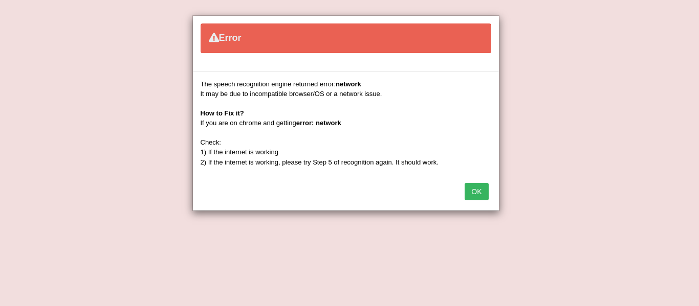
click at [615, 53] on div "Error The speech recognition engine returned error: network It may be due to in…" at bounding box center [349, 153] width 699 height 306
click at [478, 198] on button "OK" at bounding box center [477, 191] width 24 height 17
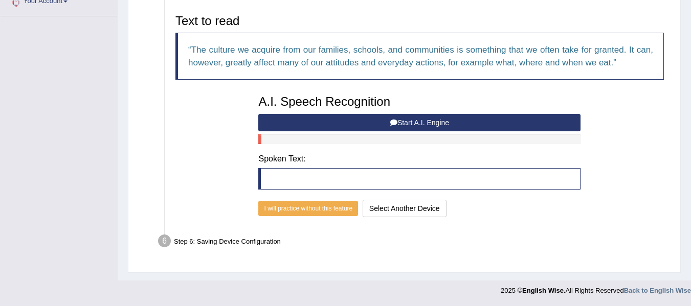
click at [433, 120] on button "Start A.I. Engine" at bounding box center [419, 122] width 322 height 17
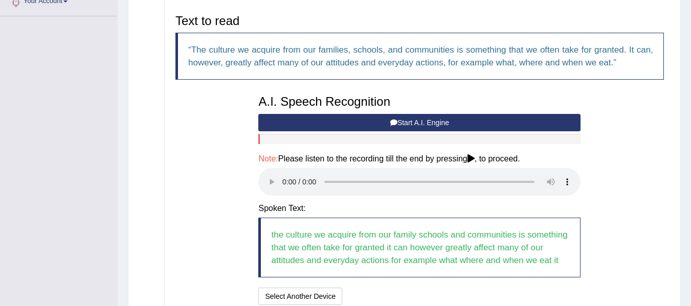
click at [433, 120] on button "Start A.I. Engine" at bounding box center [419, 122] width 322 height 17
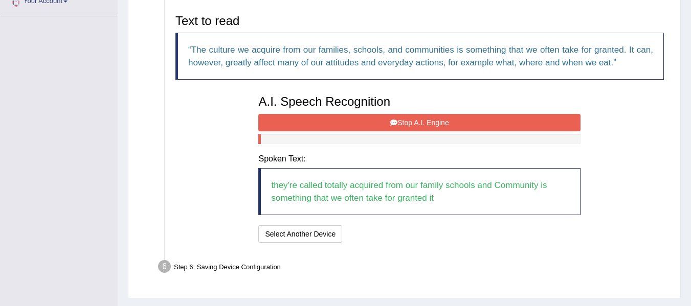
click at [431, 116] on button "Stop A.I. Engine" at bounding box center [419, 122] width 322 height 17
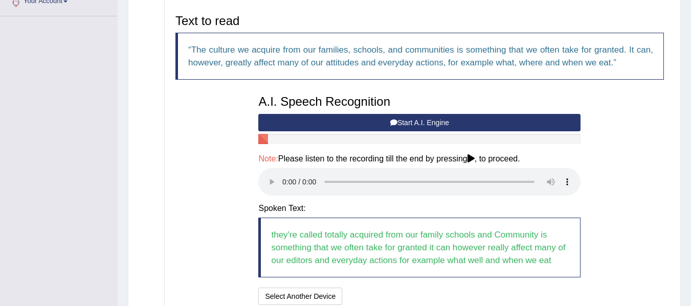
click at [394, 122] on icon at bounding box center [393, 122] width 7 height 7
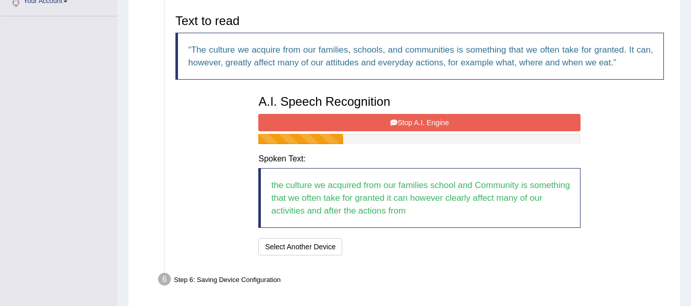
click at [394, 122] on icon at bounding box center [393, 122] width 7 height 7
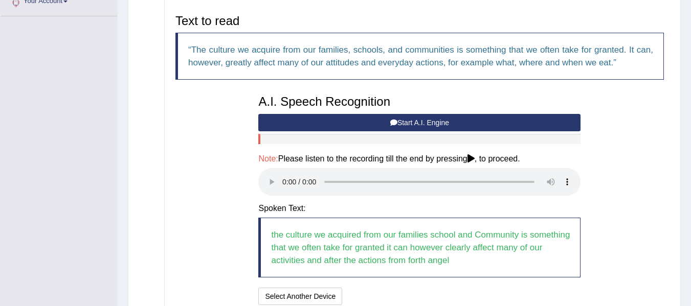
click at [378, 119] on button "Start A.I. Engine" at bounding box center [419, 122] width 322 height 17
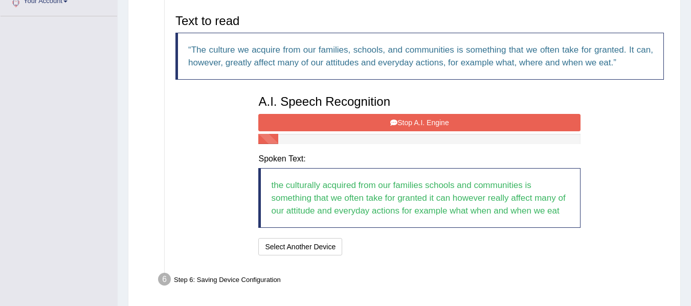
click at [378, 119] on button "Stop A.I. Engine" at bounding box center [419, 122] width 322 height 17
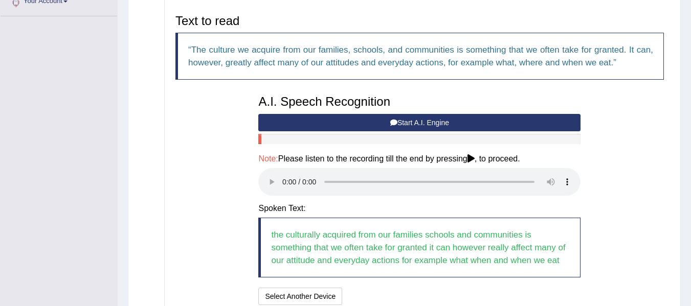
click at [327, 123] on button "Start A.I. Engine" at bounding box center [419, 122] width 322 height 17
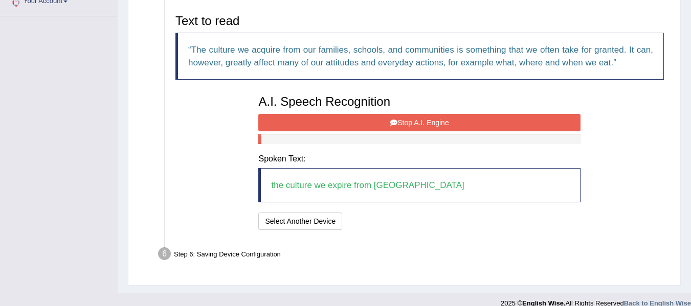
click at [327, 123] on button "Stop A.I. Engine" at bounding box center [419, 122] width 322 height 17
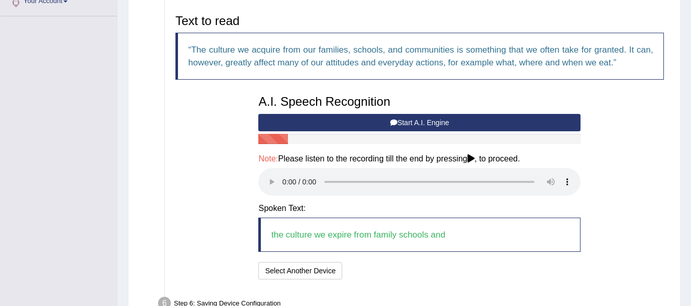
click at [327, 123] on button "Start A.I. Engine" at bounding box center [419, 122] width 322 height 17
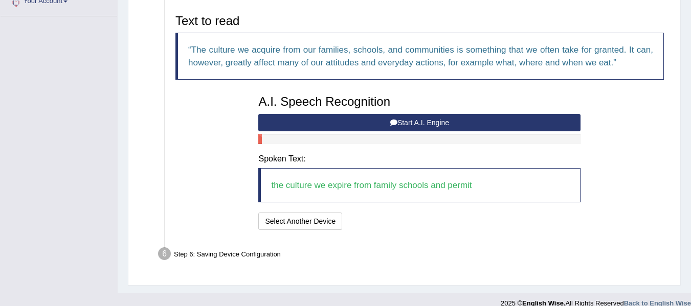
click at [382, 128] on button "Start A.I. Engine" at bounding box center [419, 122] width 322 height 17
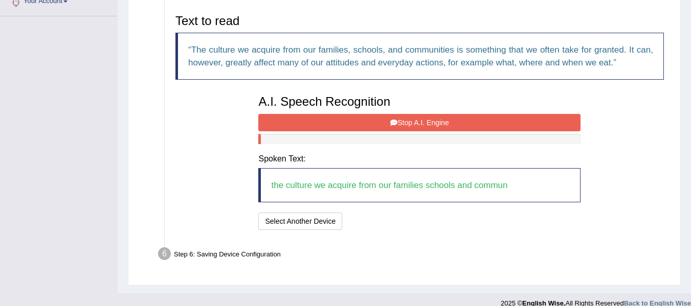
click at [382, 128] on button "Stop A.I. Engine" at bounding box center [419, 122] width 322 height 17
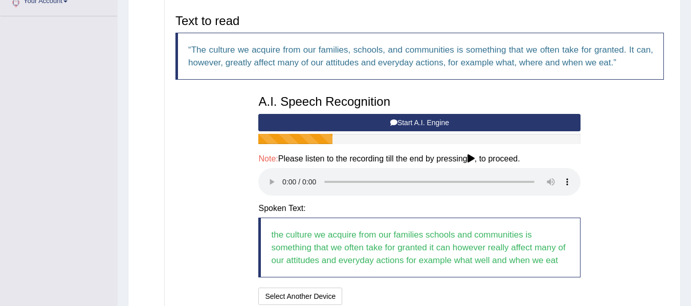
click at [382, 120] on button "Start A.I. Engine" at bounding box center [419, 122] width 322 height 17
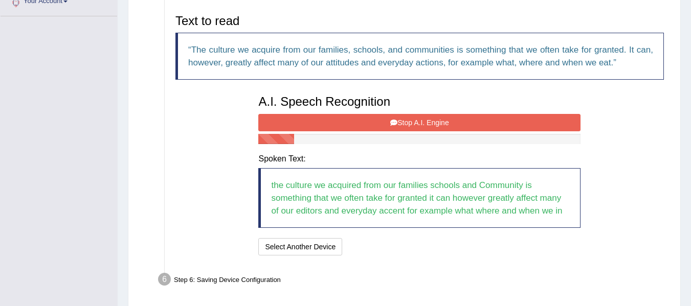
click at [382, 120] on button "Stop A.I. Engine" at bounding box center [419, 122] width 322 height 17
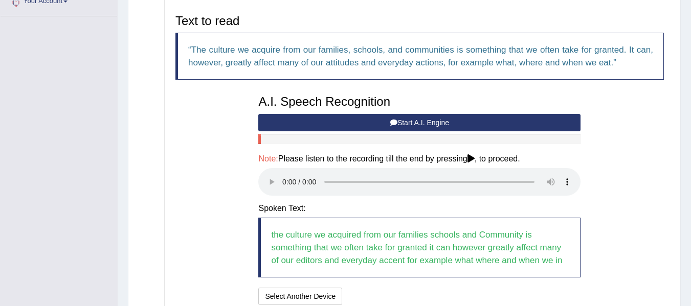
click at [382, 120] on button "Start A.I. Engine" at bounding box center [419, 122] width 322 height 17
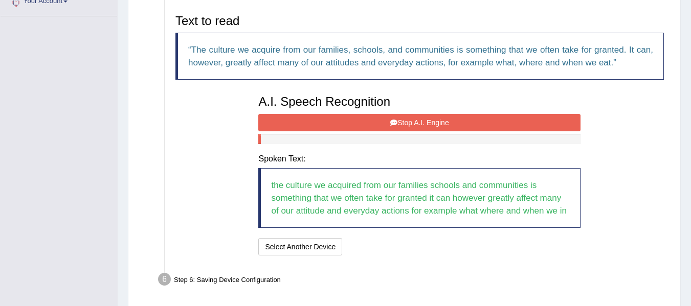
click at [382, 120] on button "Stop A.I. Engine" at bounding box center [419, 122] width 322 height 17
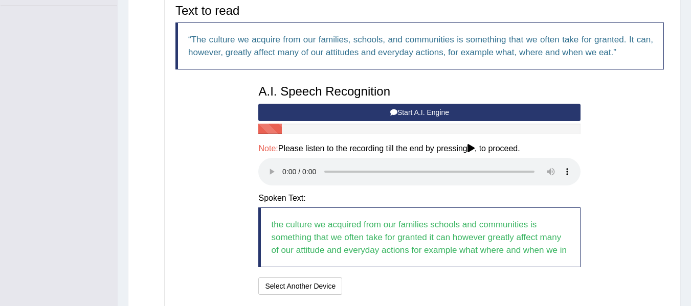
scroll to position [250, 0]
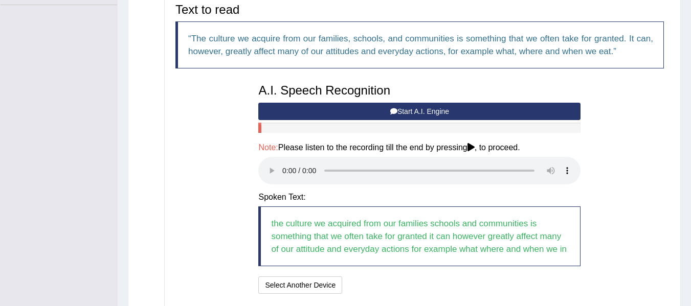
click at [568, 248] on blockquote "the culture we acquired from our families schools and communities is something …" at bounding box center [419, 237] width 322 height 60
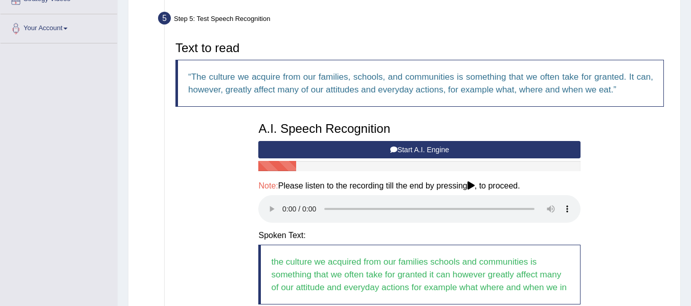
scroll to position [210, 0]
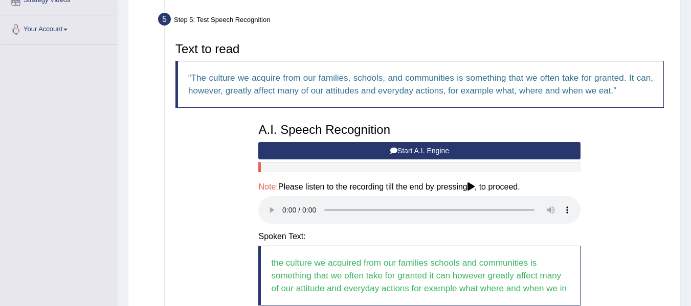
click at [467, 148] on button "Start A.I. Engine" at bounding box center [419, 150] width 322 height 17
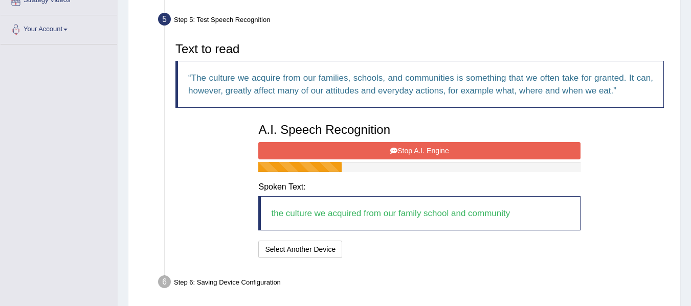
click at [467, 148] on button "Stop A.I. Engine" at bounding box center [419, 150] width 322 height 17
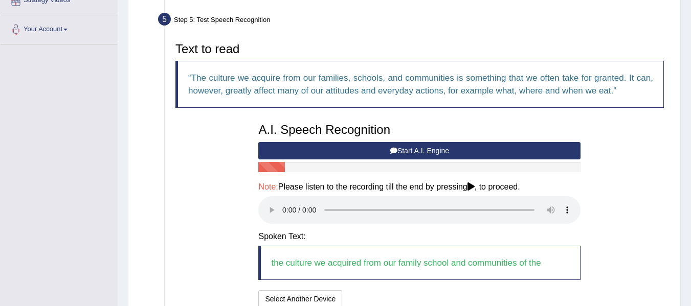
click at [467, 148] on button "Start A.I. Engine" at bounding box center [419, 150] width 322 height 17
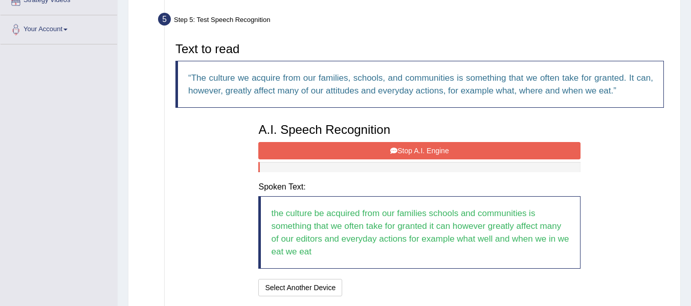
click at [467, 148] on button "Stop A.I. Engine" at bounding box center [419, 150] width 322 height 17
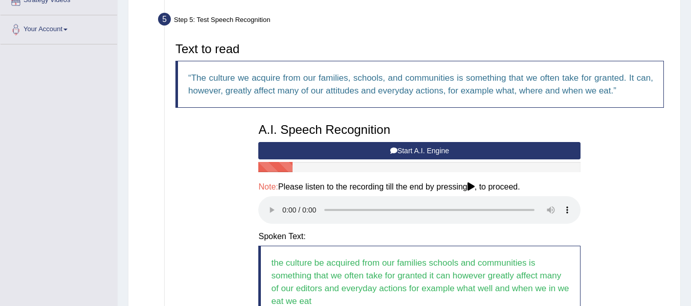
click at [689, 215] on div "Home Practice Microphone Setup You have already completed the setup earlier wit…" at bounding box center [405, 100] width 574 height 620
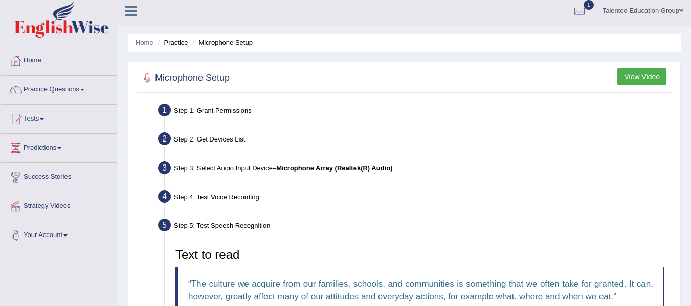
scroll to position [11, 0]
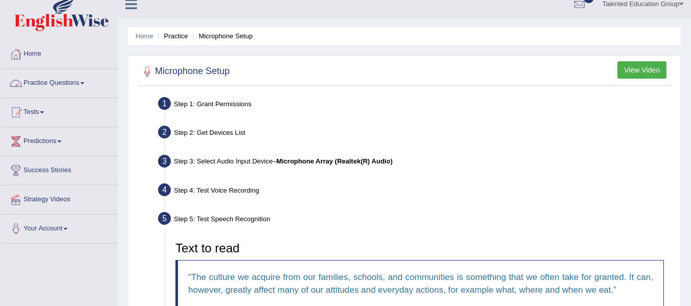
click at [69, 81] on link "Practice Questions" at bounding box center [59, 82] width 117 height 26
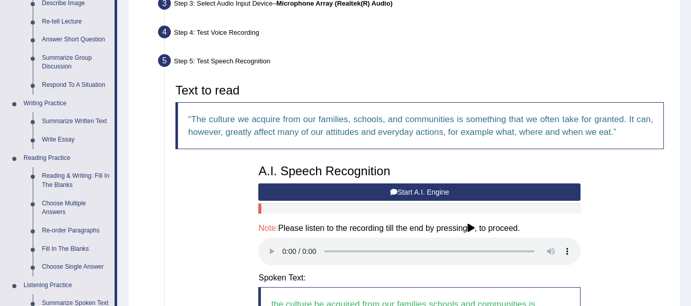
scroll to position [0, 0]
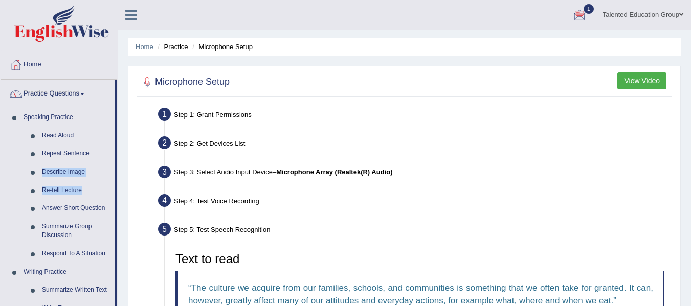
drag, startPoint x: 117, startPoint y: 157, endPoint x: 116, endPoint y: 182, distance: 25.1
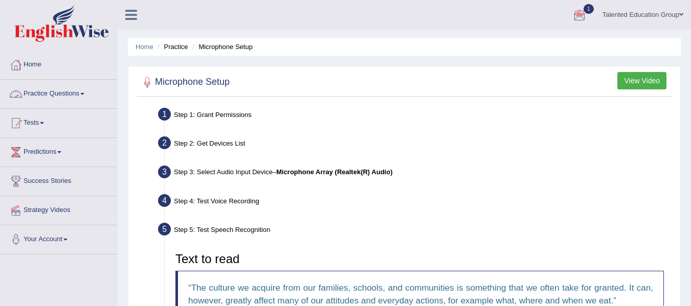
click at [86, 96] on link "Practice Questions" at bounding box center [59, 93] width 117 height 26
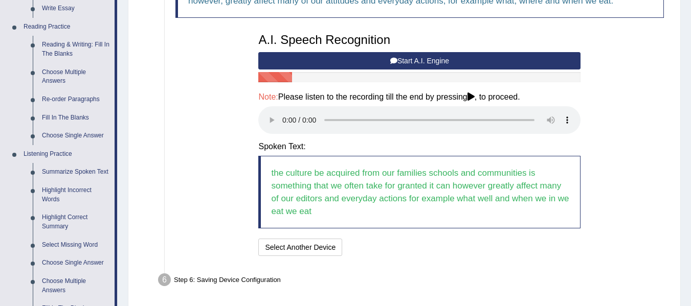
scroll to position [315, 0]
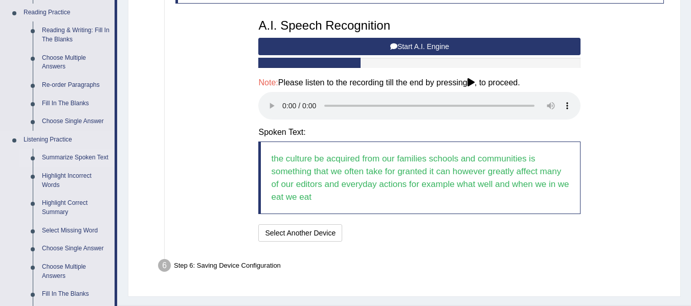
click at [71, 157] on link "Summarize Spoken Text" at bounding box center [75, 158] width 77 height 18
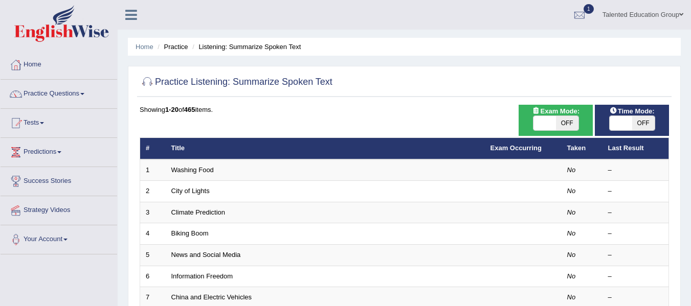
click at [418, 174] on td "Washing Food" at bounding box center [325, 170] width 319 height 21
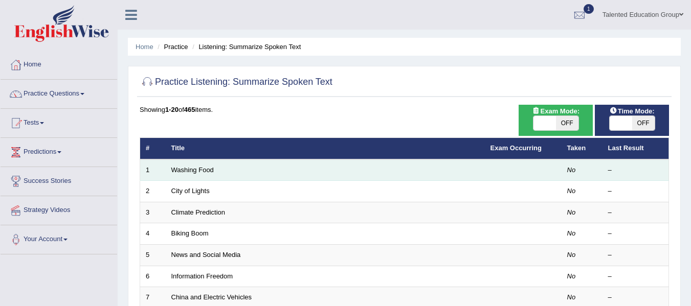
click at [370, 170] on td "Washing Food" at bounding box center [325, 170] width 319 height 21
click at [182, 170] on link "Washing Food" at bounding box center [192, 170] width 42 height 8
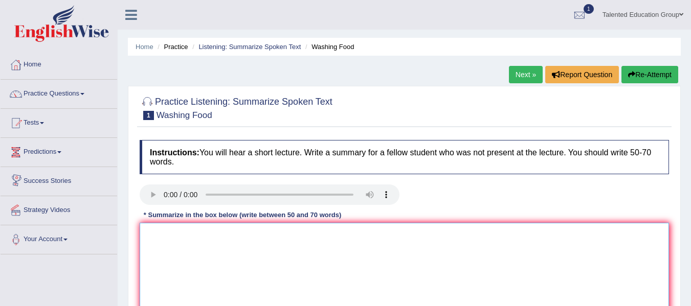
click at [147, 231] on textarea at bounding box center [405, 272] width 530 height 99
click at [56, 98] on link "Practice Questions" at bounding box center [59, 93] width 117 height 26
